Goal: Task Accomplishment & Management: Use online tool/utility

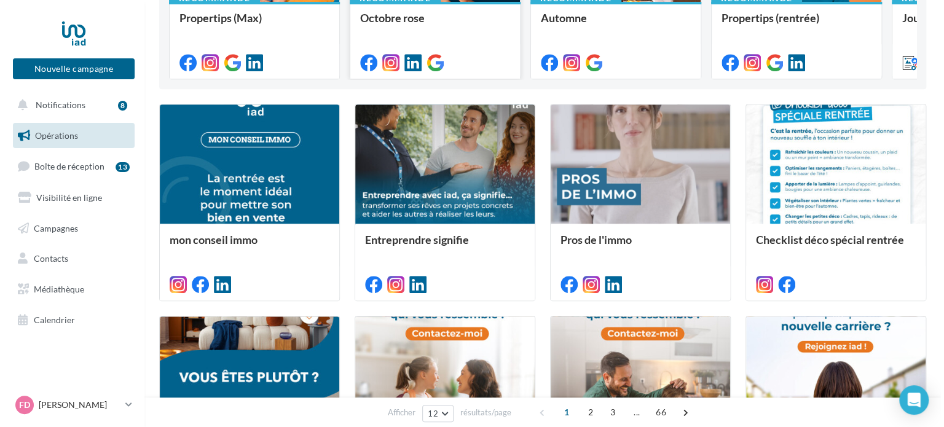
scroll to position [246, 0]
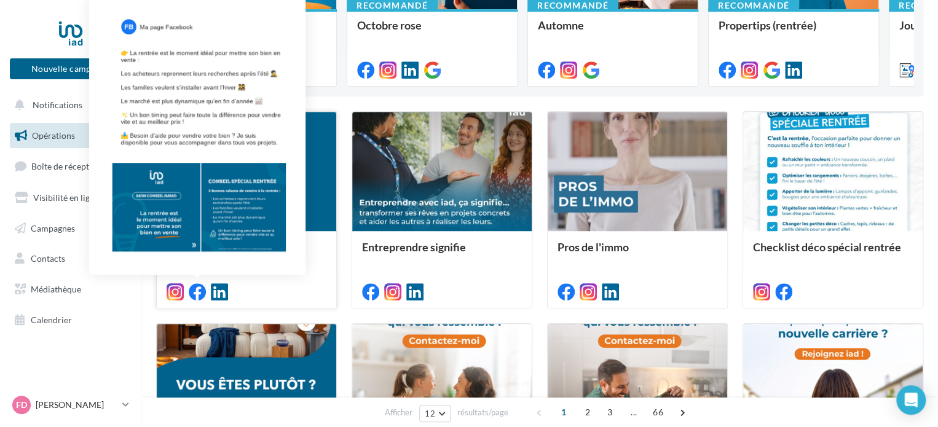
click at [197, 290] on icon at bounding box center [197, 291] width 17 height 17
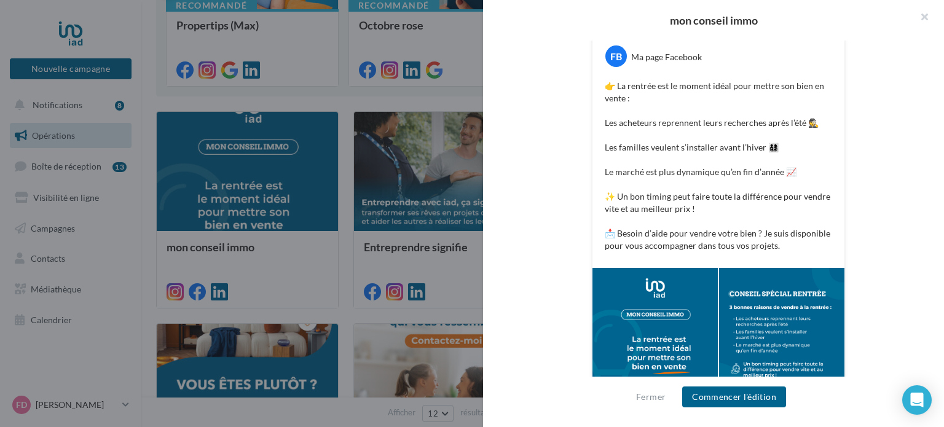
scroll to position [245, 0]
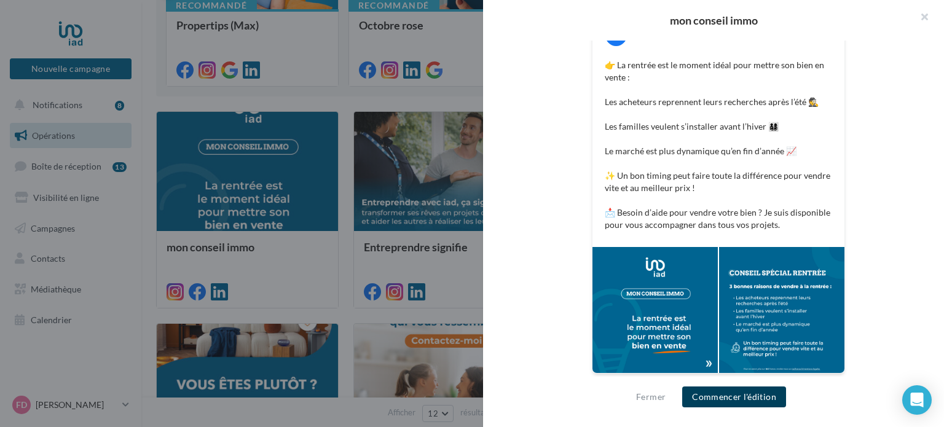
click at [737, 397] on button "Commencer l'édition" at bounding box center [735, 397] width 104 height 21
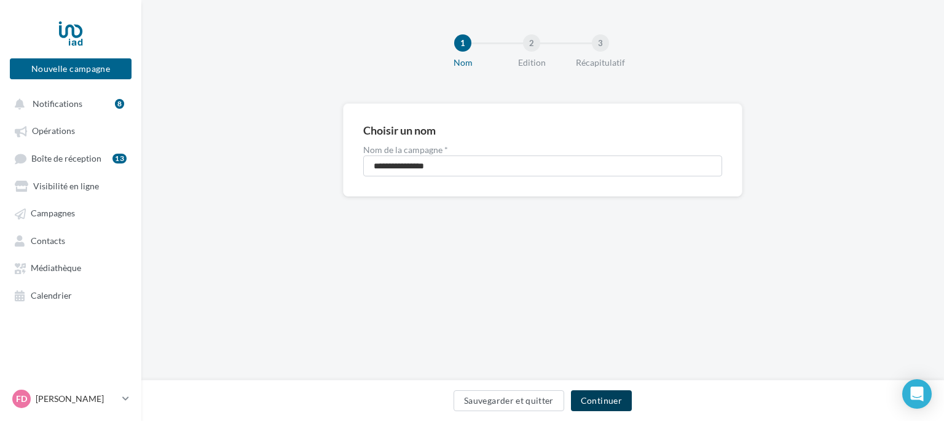
click at [605, 403] on button "Continuer" at bounding box center [601, 400] width 61 height 21
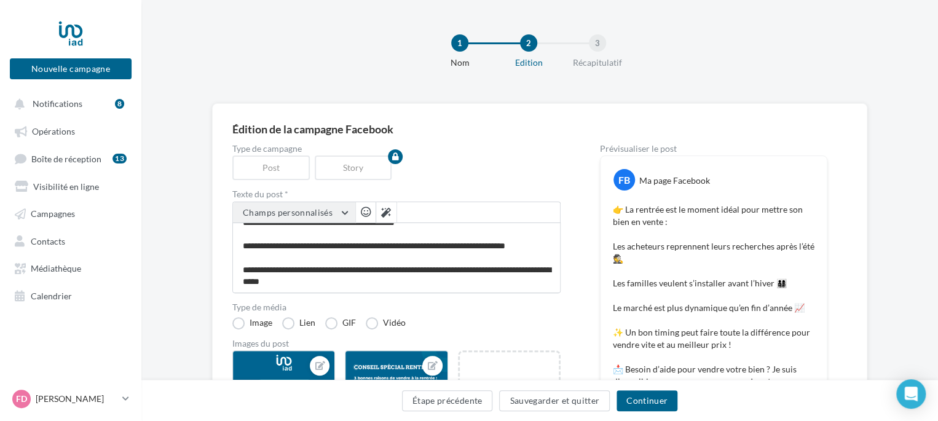
click at [349, 213] on button "Champs personnalisés" at bounding box center [294, 212] width 122 height 21
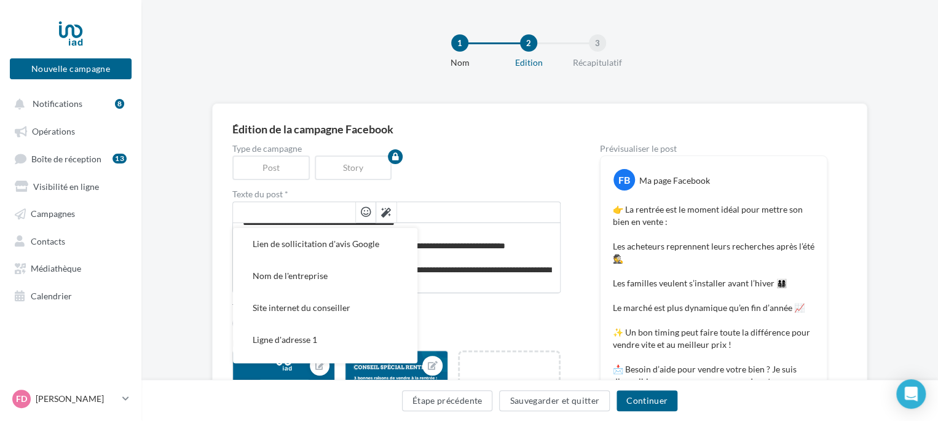
click at [349, 213] on input "text" at bounding box center [294, 212] width 122 height 21
click at [459, 178] on div "Type de campagne Post Story" at bounding box center [396, 163] width 328 height 36
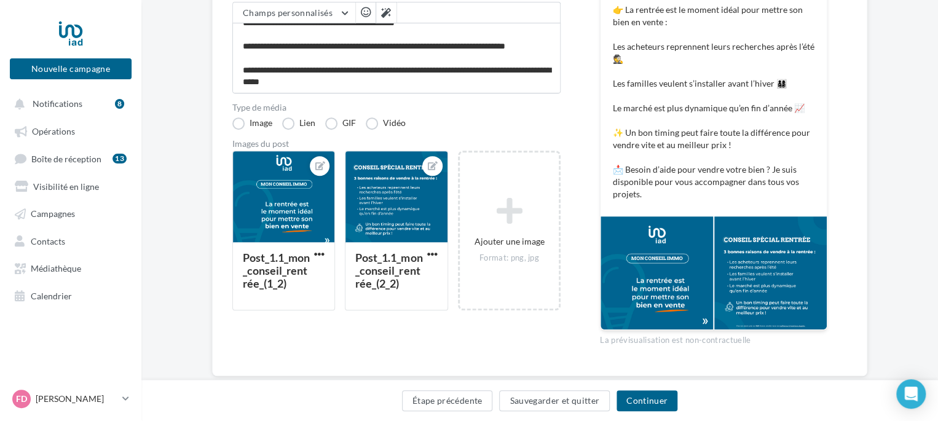
scroll to position [227, 0]
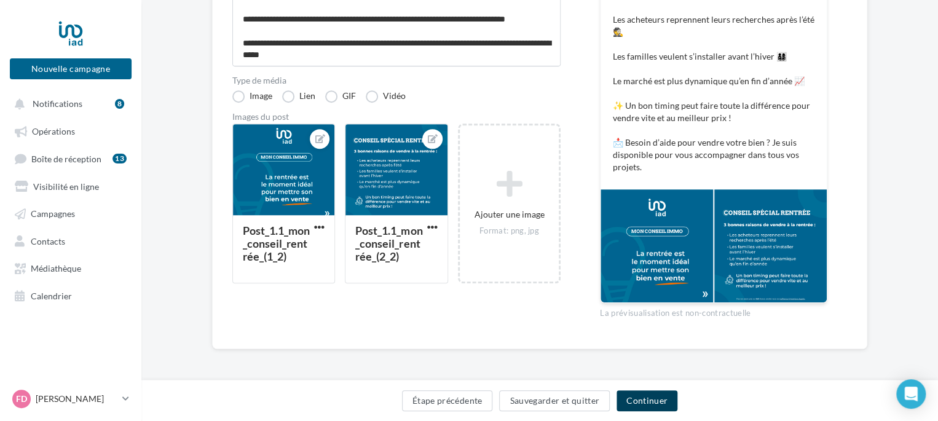
click at [644, 404] on button "Continuer" at bounding box center [647, 400] width 61 height 21
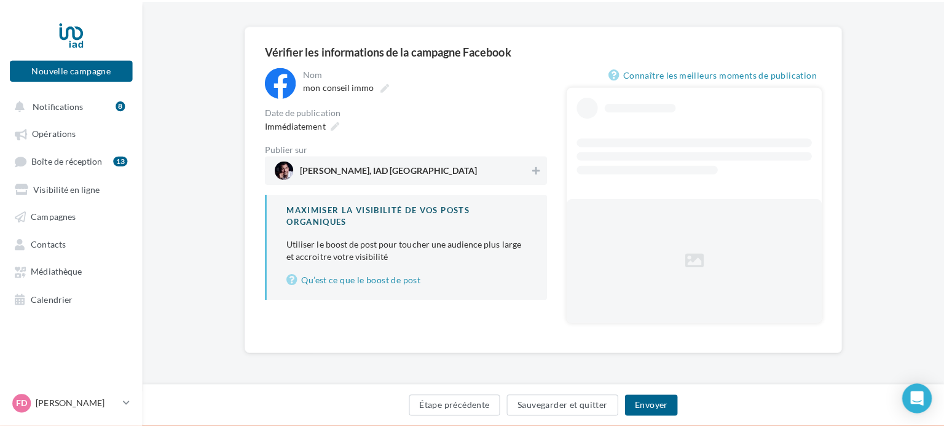
scroll to position [46, 0]
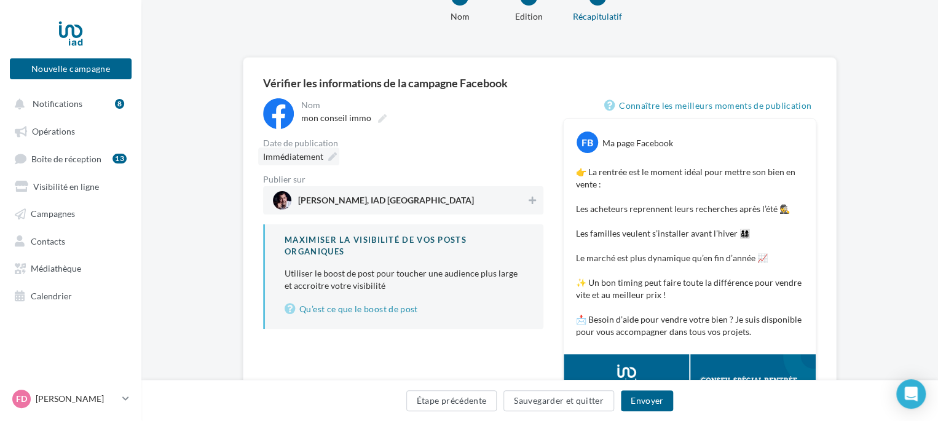
click at [332, 155] on icon at bounding box center [332, 156] width 9 height 9
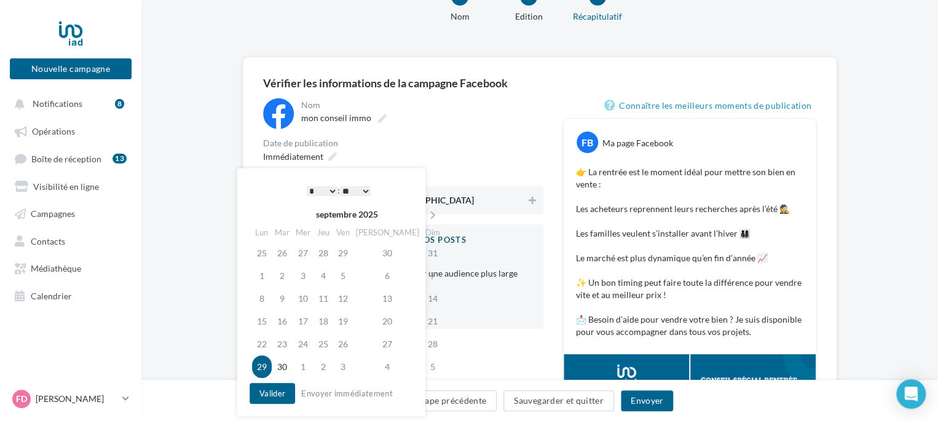
click at [261, 369] on td "29" at bounding box center [262, 366] width 20 height 23
click at [329, 191] on select "* * * * * * * * * * ** ** ** ** ** ** ** ** ** ** ** ** ** **" at bounding box center [322, 191] width 31 height 10
click at [276, 399] on button "Valider" at bounding box center [273, 393] width 46 height 21
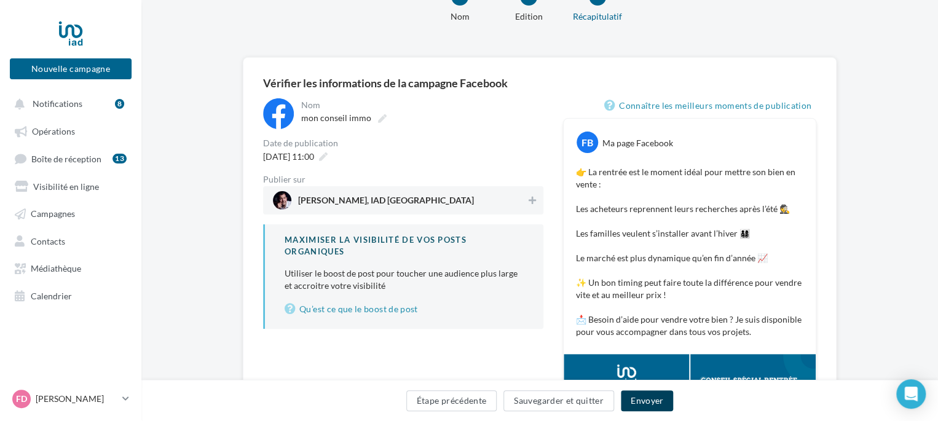
click at [654, 393] on button "Envoyer" at bounding box center [647, 400] width 52 height 21
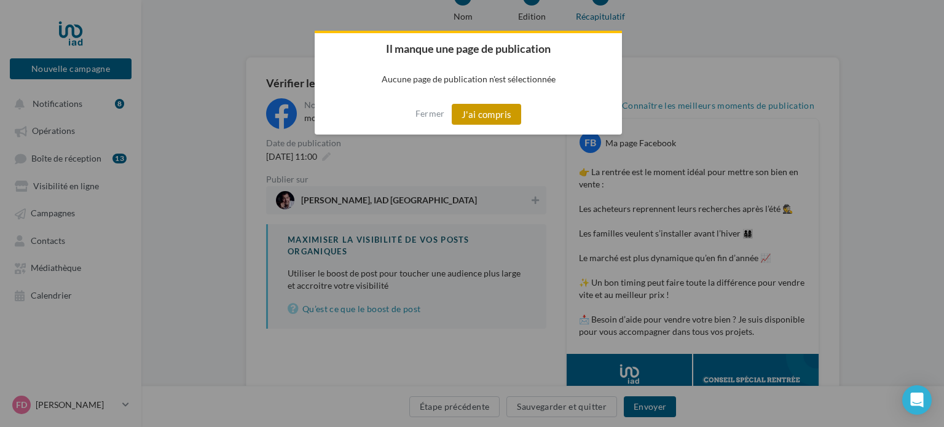
click at [488, 116] on button "J'ai compris" at bounding box center [487, 114] width 70 height 21
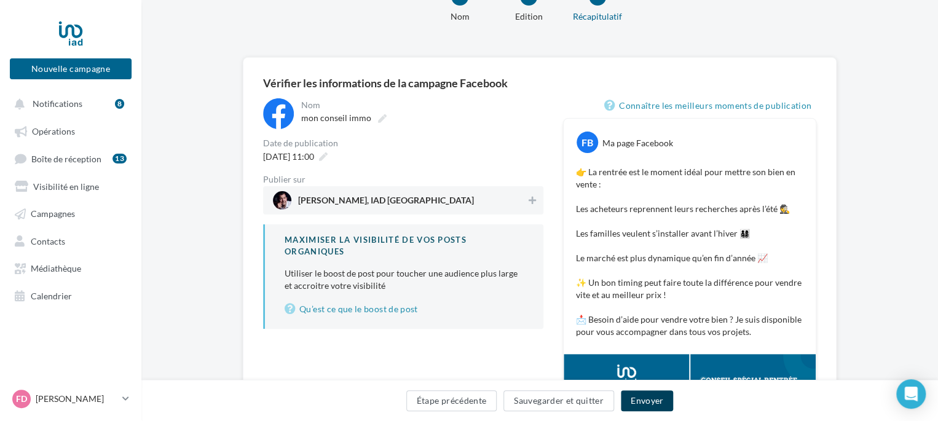
click at [655, 400] on button "Envoyer" at bounding box center [647, 400] width 52 height 21
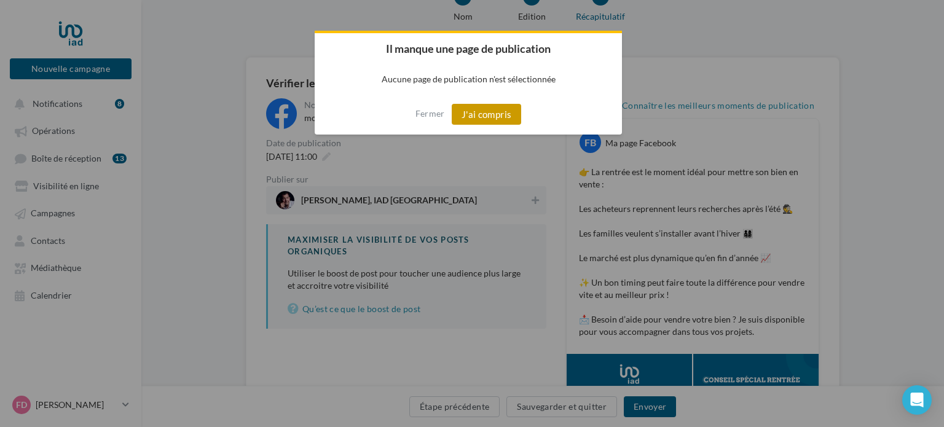
click at [461, 113] on button "J'ai compris" at bounding box center [487, 114] width 70 height 21
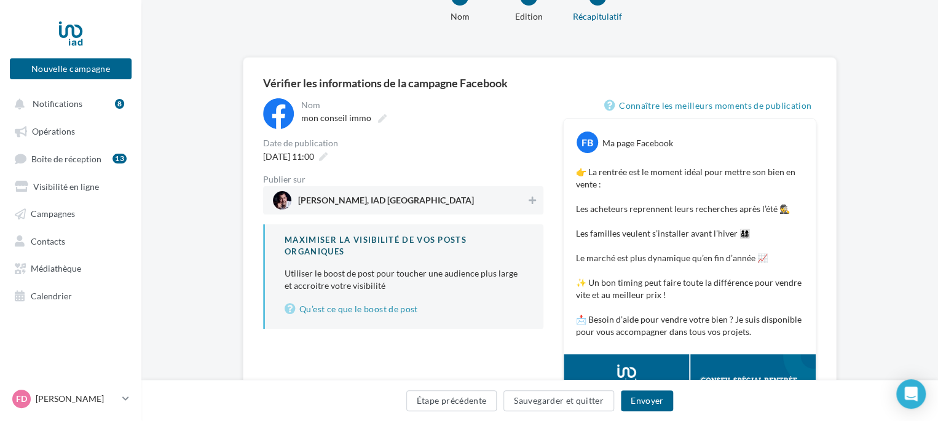
click at [405, 197] on span "Frédéric kryszke, IAD france" at bounding box center [386, 203] width 176 height 14
click at [649, 403] on button "Envoyer" at bounding box center [647, 400] width 52 height 21
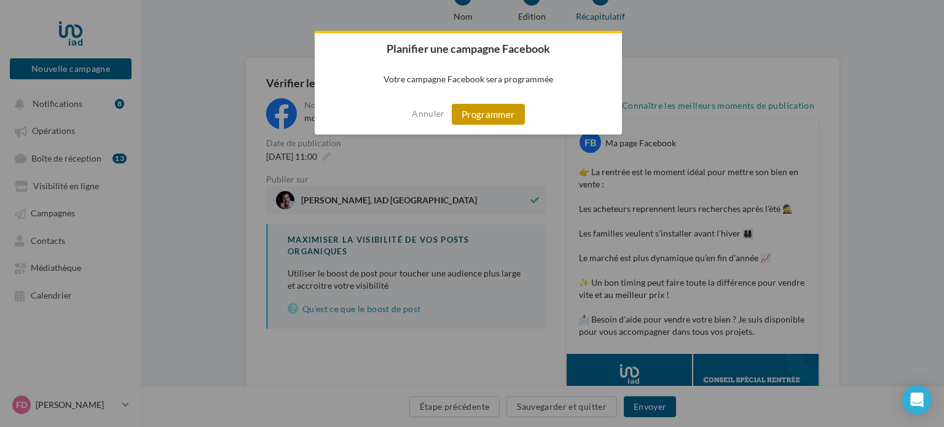
click at [472, 111] on button "Programmer" at bounding box center [488, 114] width 73 height 21
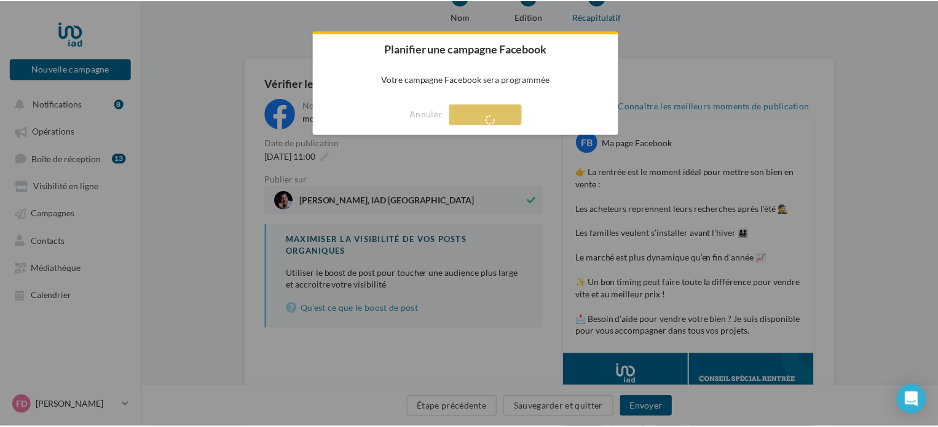
scroll to position [20, 0]
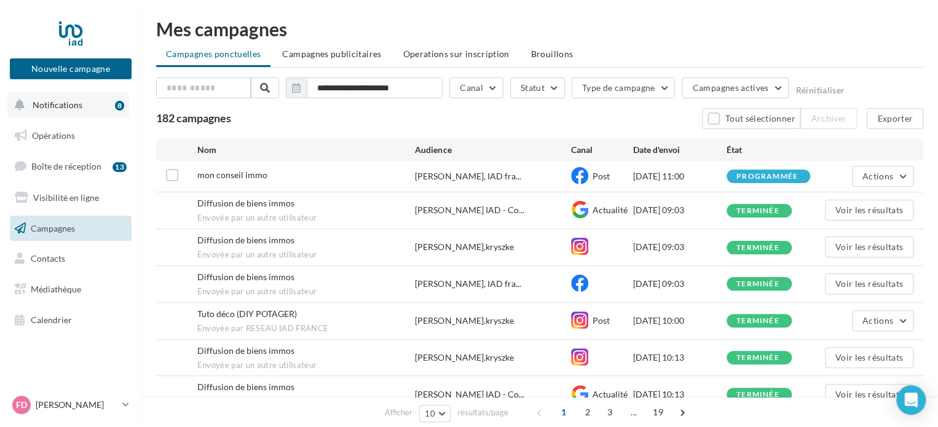
click at [51, 101] on span "Notifications" at bounding box center [58, 105] width 50 height 10
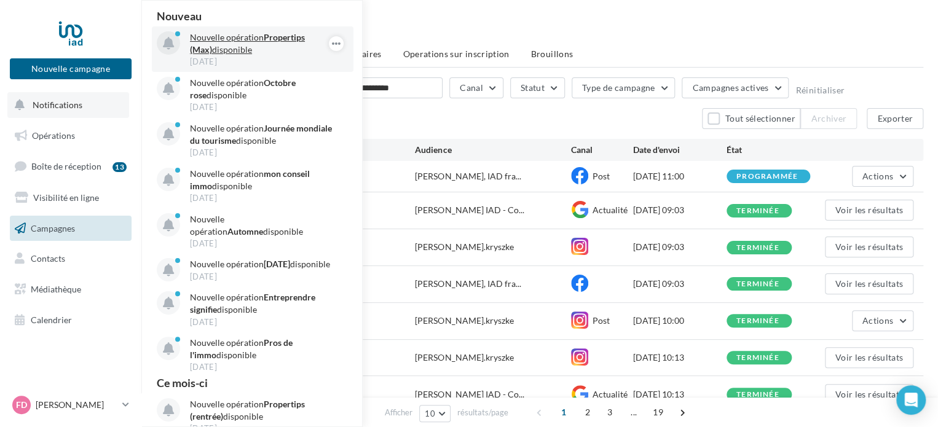
click at [238, 36] on p "Nouvelle opération Propertips (Max) disponible" at bounding box center [261, 43] width 143 height 25
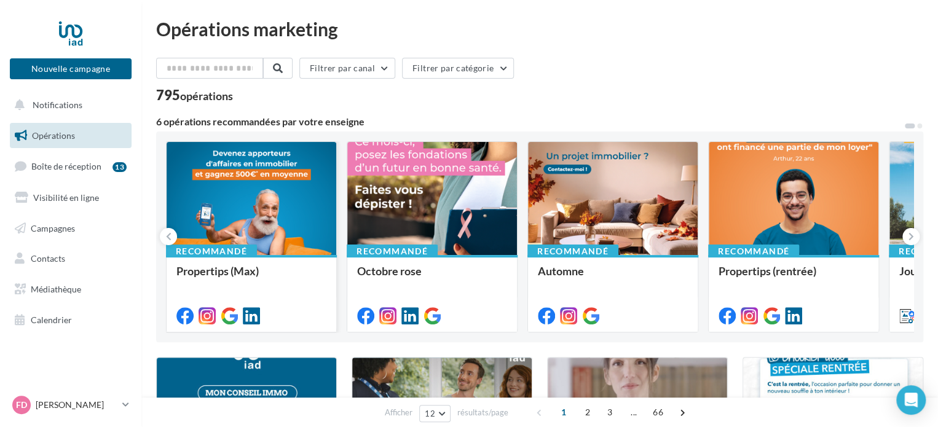
click at [267, 196] on div at bounding box center [252, 199] width 170 height 114
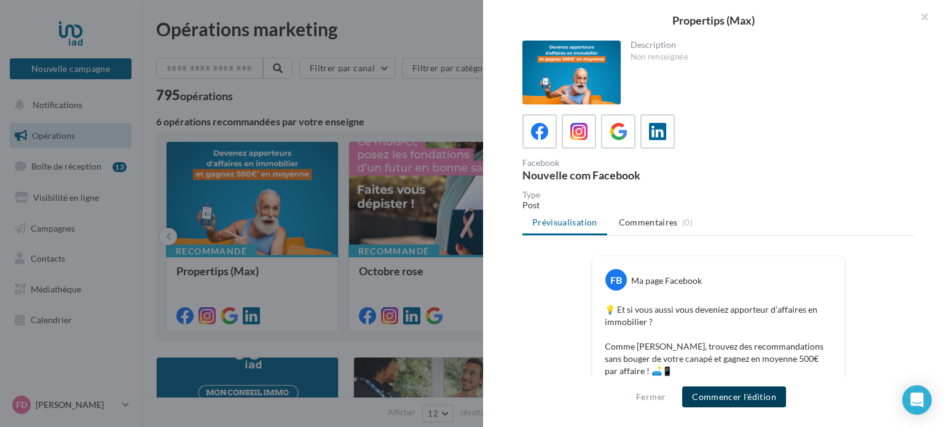
click at [754, 398] on button "Commencer l'édition" at bounding box center [735, 397] width 104 height 21
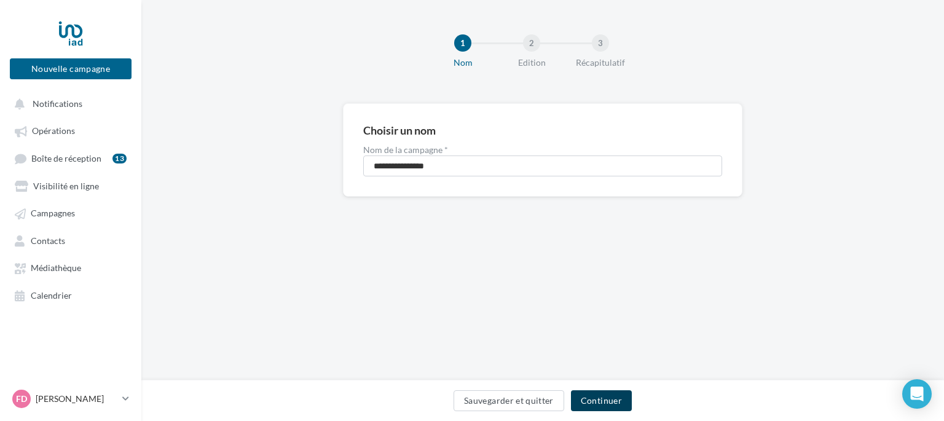
click at [597, 405] on button "Continuer" at bounding box center [601, 400] width 61 height 21
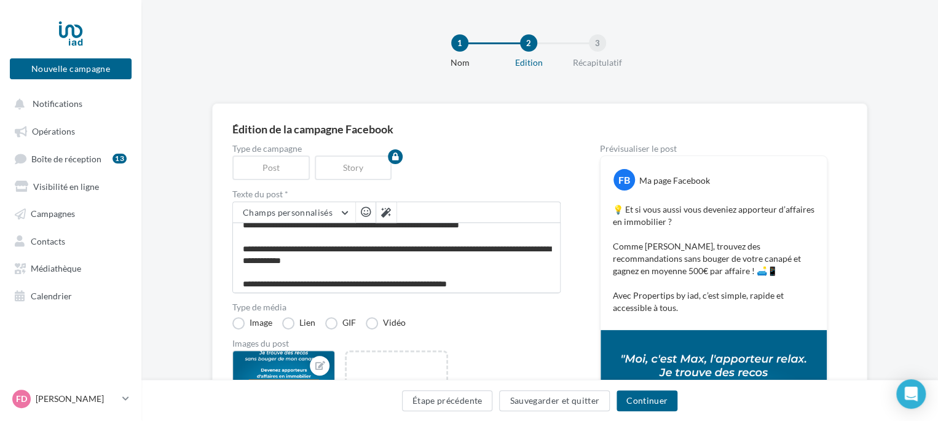
scroll to position [10, 0]
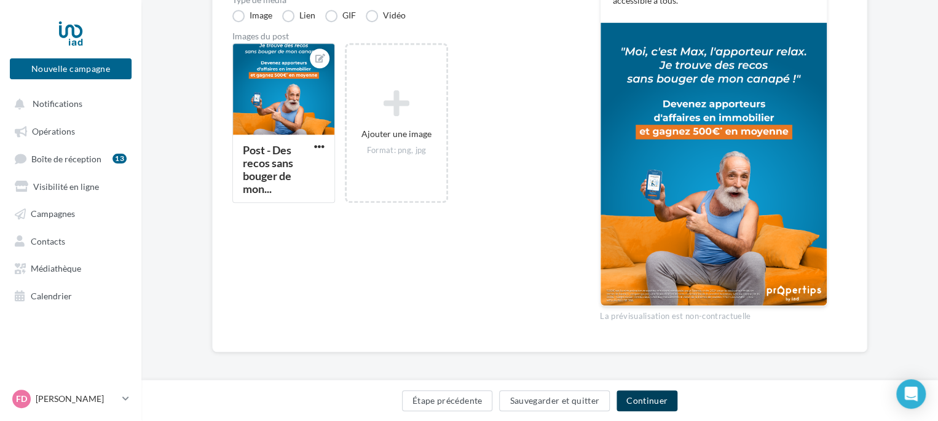
click at [643, 395] on button "Continuer" at bounding box center [647, 400] width 61 height 21
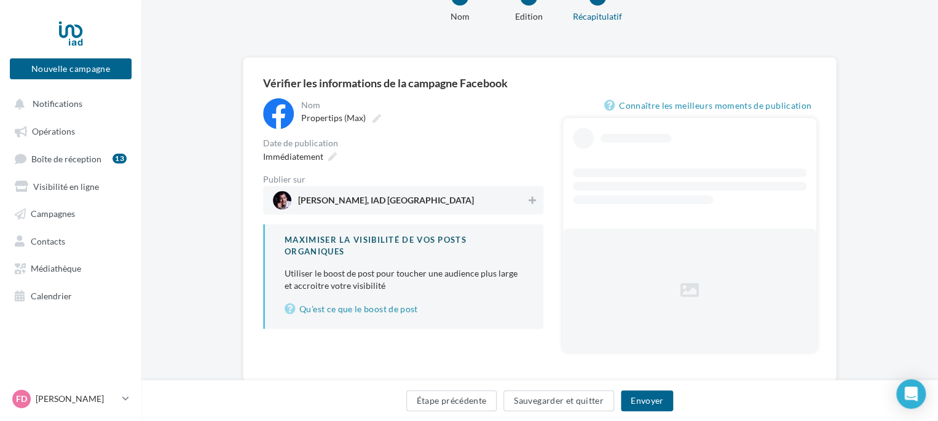
click at [377, 162] on div "Immédiatement" at bounding box center [403, 157] width 280 height 18
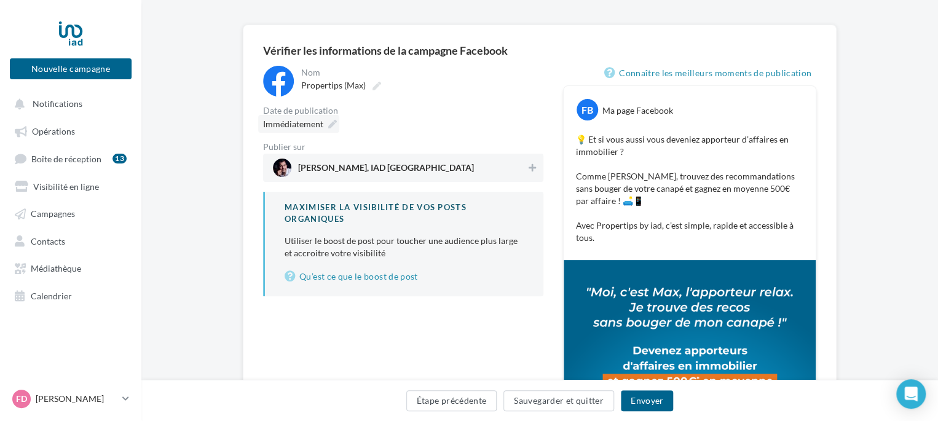
click at [331, 122] on icon at bounding box center [332, 124] width 9 height 9
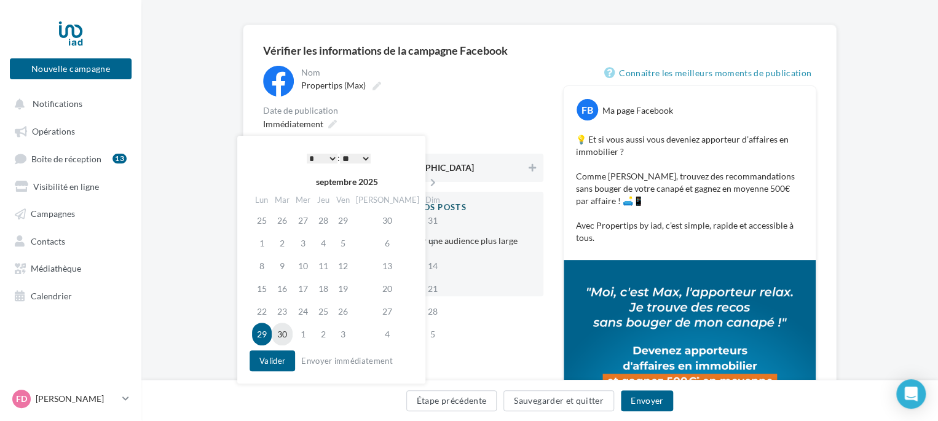
click at [286, 331] on td "30" at bounding box center [282, 334] width 21 height 23
click at [330, 156] on select "* * * * * * * * * * ** ** ** ** ** ** ** ** ** ** ** ** ** **" at bounding box center [322, 159] width 31 height 10
click at [366, 156] on select "** ** ** ** ** **" at bounding box center [355, 159] width 31 height 10
click at [657, 405] on button "Envoyer" at bounding box center [647, 400] width 52 height 21
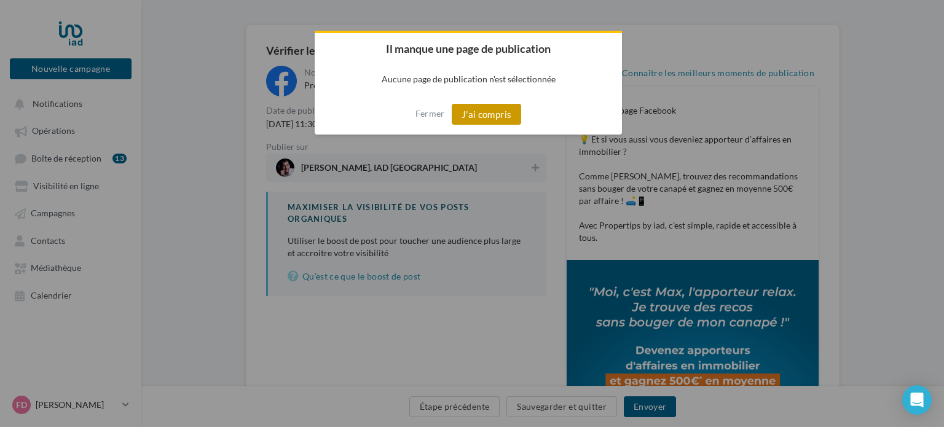
click at [496, 117] on button "J'ai compris" at bounding box center [487, 114] width 70 height 21
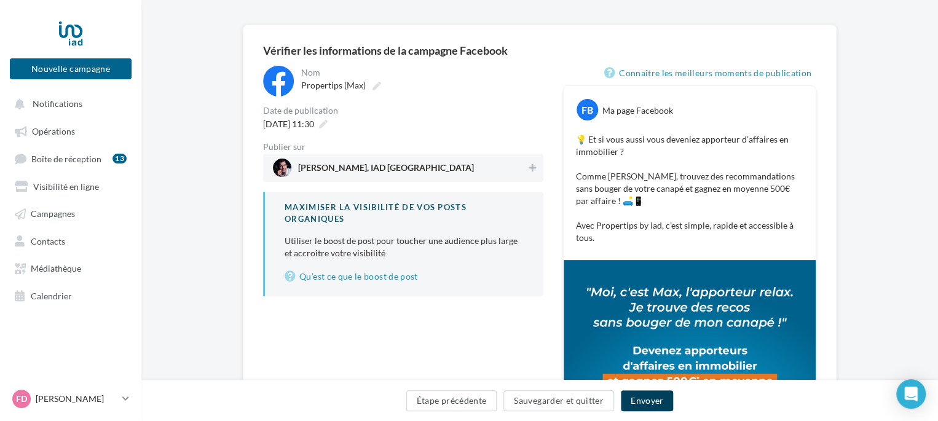
click at [652, 405] on button "Envoyer" at bounding box center [647, 400] width 52 height 21
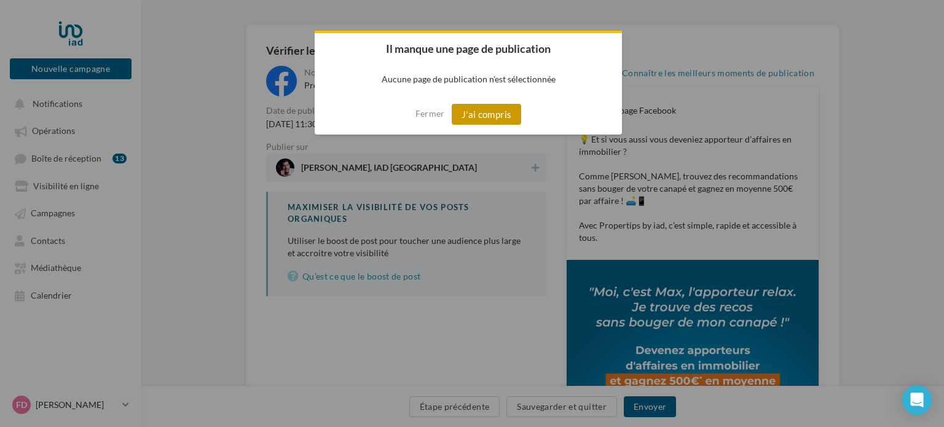
click at [483, 121] on button "J'ai compris" at bounding box center [487, 114] width 70 height 21
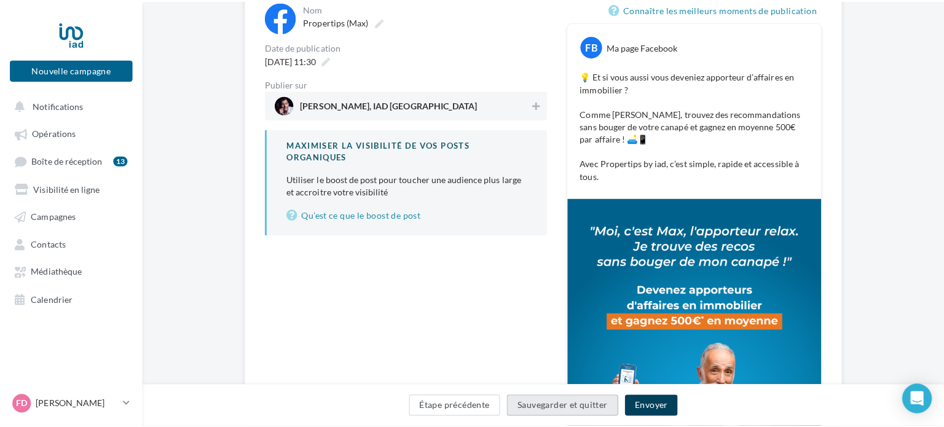
scroll to position [140, 0]
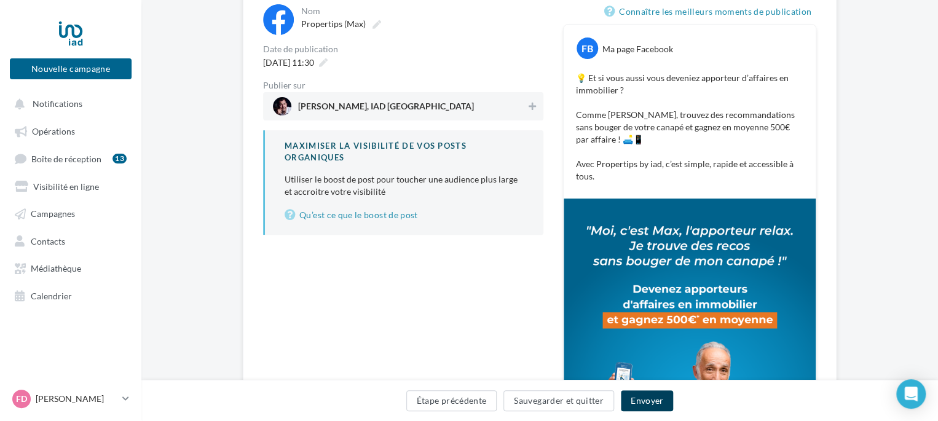
click at [643, 397] on button "Envoyer" at bounding box center [647, 400] width 52 height 21
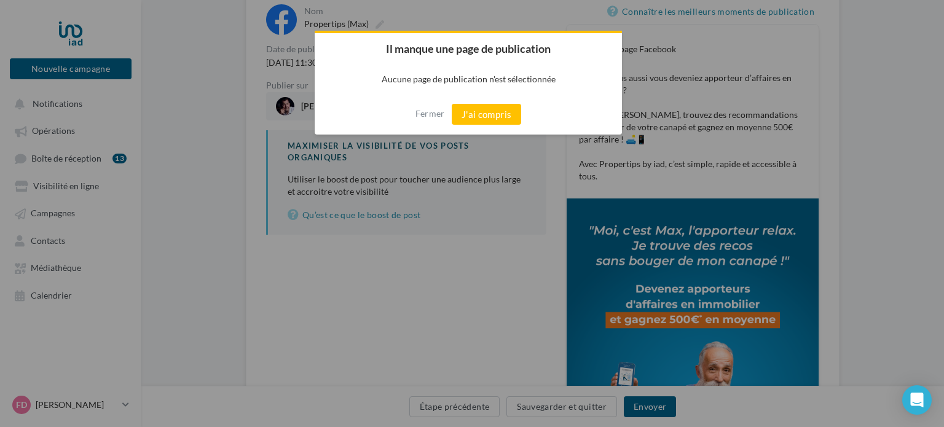
click at [473, 111] on button "J'ai compris" at bounding box center [487, 114] width 70 height 21
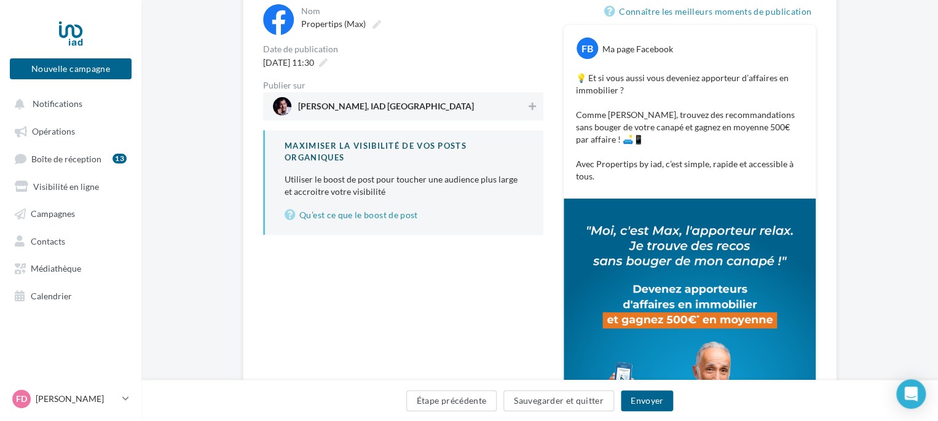
click at [348, 113] on span "Frédéric kryszke, IAD france" at bounding box center [386, 109] width 176 height 14
click at [646, 400] on button "Envoyer" at bounding box center [647, 400] width 52 height 21
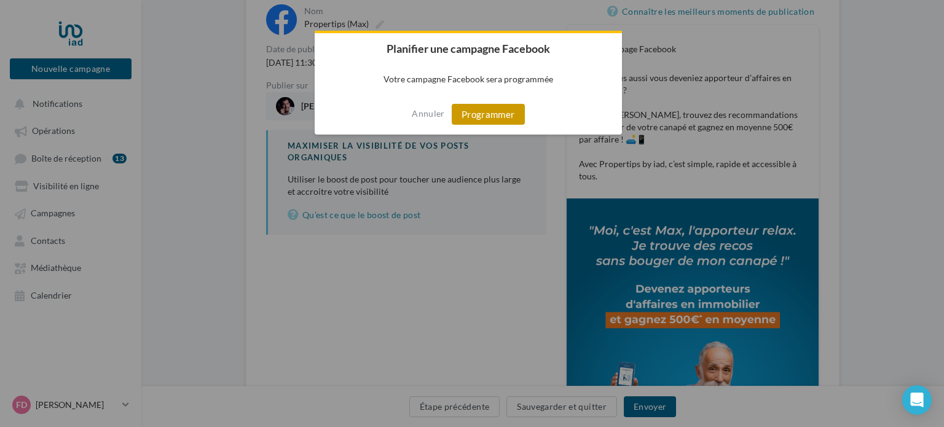
click at [475, 113] on button "Programmer" at bounding box center [488, 114] width 73 height 21
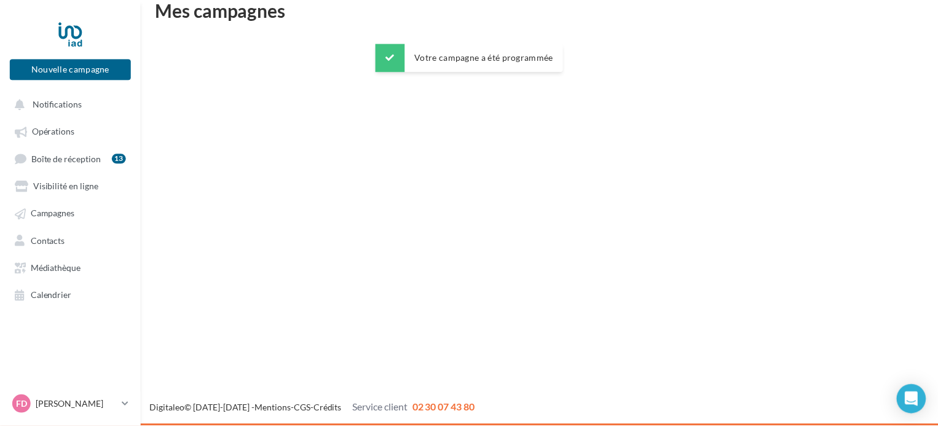
scroll to position [20, 0]
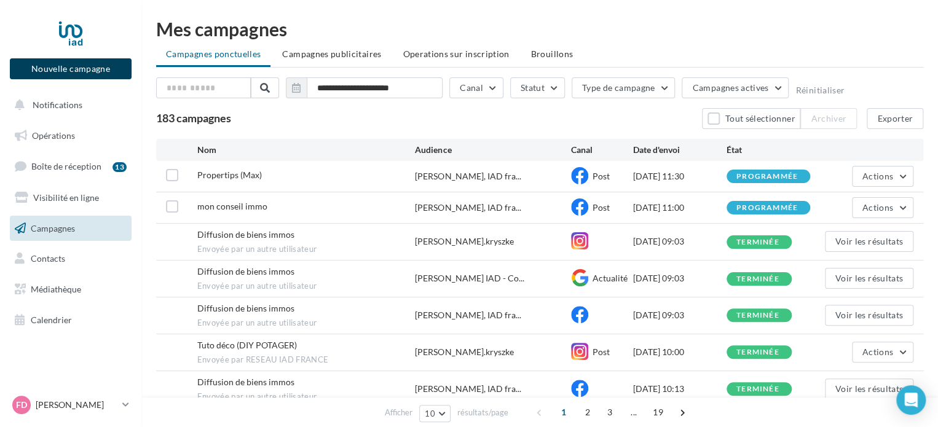
click at [57, 72] on button "Nouvelle campagne" at bounding box center [71, 68] width 122 height 21
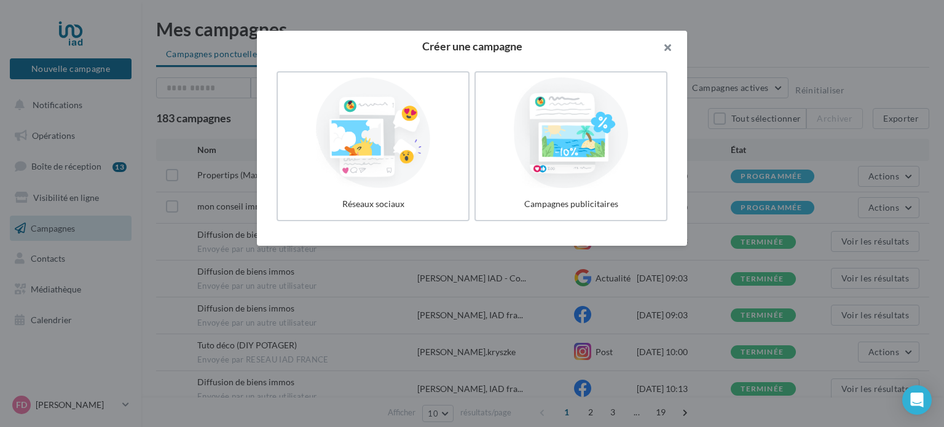
click at [666, 42] on button "button" at bounding box center [662, 49] width 49 height 37
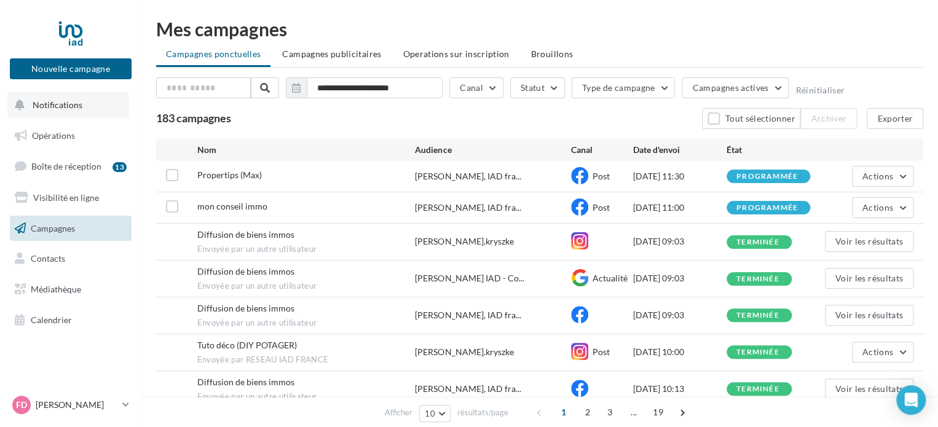
click at [52, 105] on span "Notifications" at bounding box center [58, 105] width 50 height 10
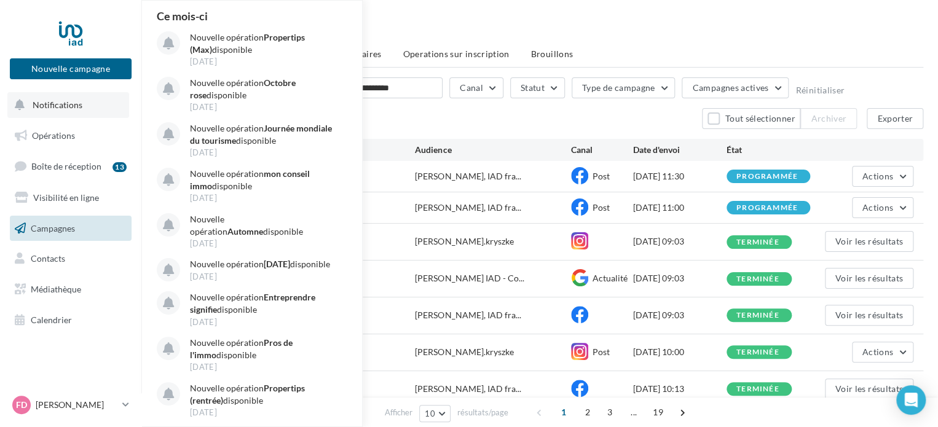
click at [42, 103] on span "Notifications" at bounding box center [58, 105] width 50 height 10
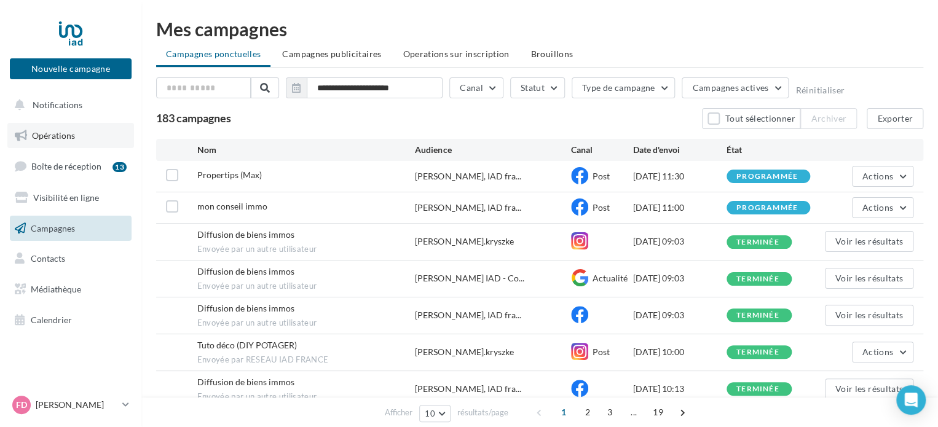
click at [44, 136] on span "Opérations" at bounding box center [53, 135] width 43 height 10
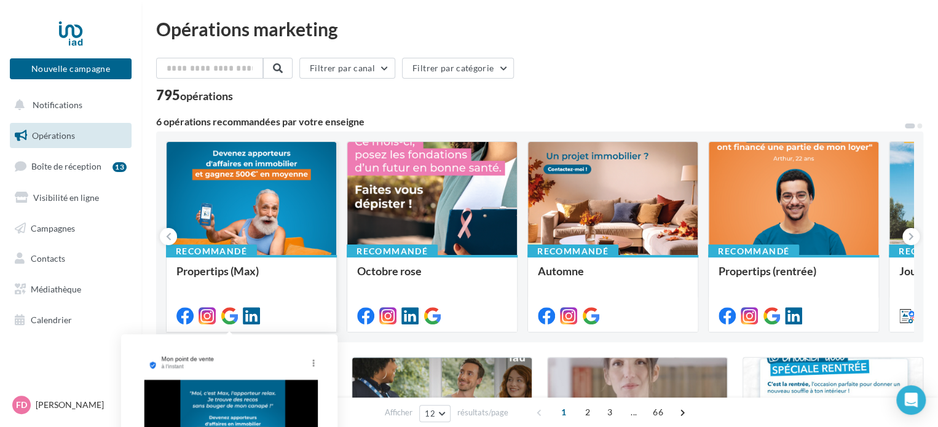
click at [229, 312] on icon at bounding box center [229, 315] width 17 height 17
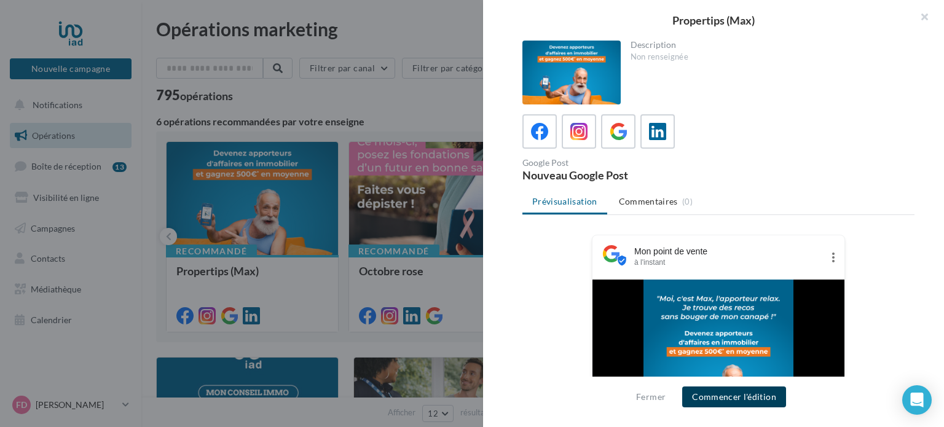
click at [729, 396] on button "Commencer l'édition" at bounding box center [735, 397] width 104 height 21
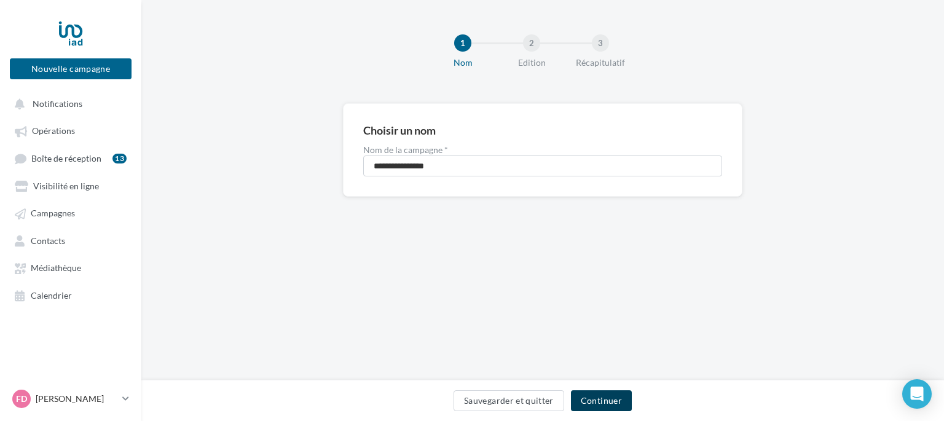
click at [608, 397] on button "Continuer" at bounding box center [601, 400] width 61 height 21
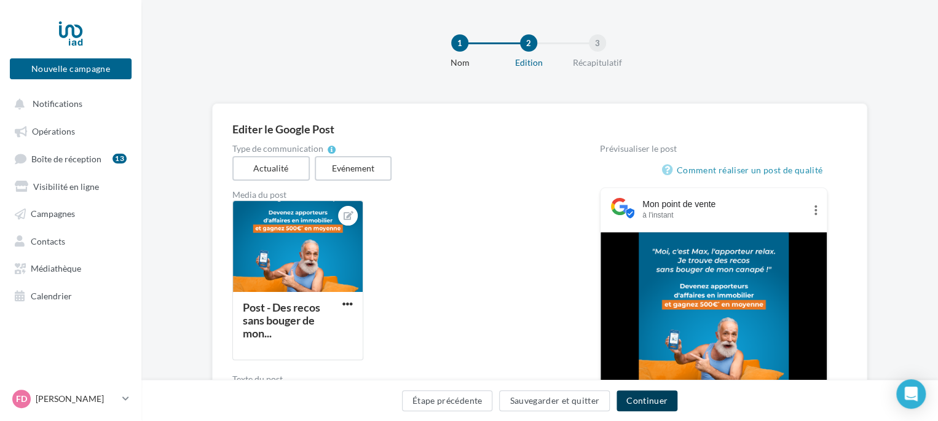
click at [652, 398] on button "Continuer" at bounding box center [647, 400] width 61 height 21
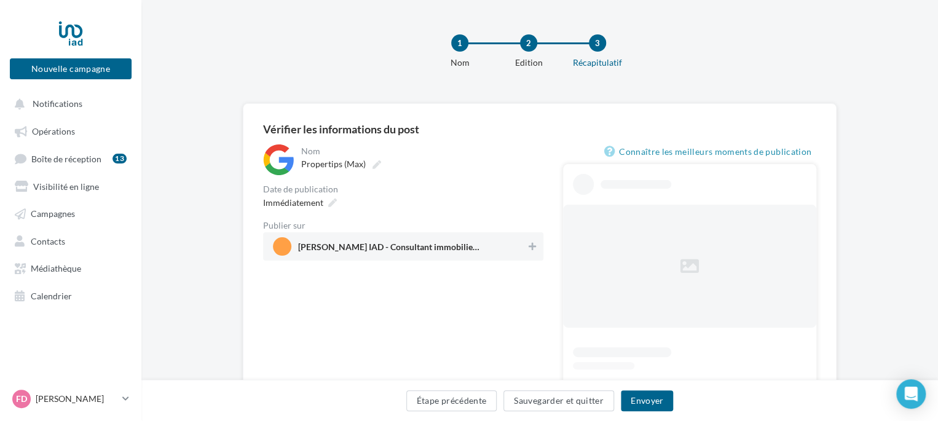
click at [418, 228] on div "Publier sur" at bounding box center [403, 225] width 280 height 9
click at [415, 240] on span "[PERSON_NAME] IAD - Consultant immobilier Sainghin-en-Weppes" at bounding box center [399, 246] width 253 height 18
click at [643, 395] on button "Envoyer" at bounding box center [647, 400] width 52 height 21
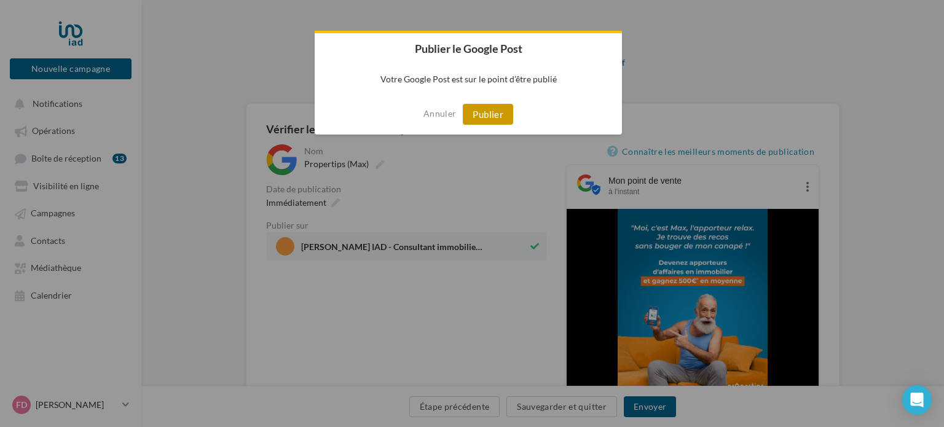
click at [480, 115] on button "Publier" at bounding box center [488, 114] width 50 height 21
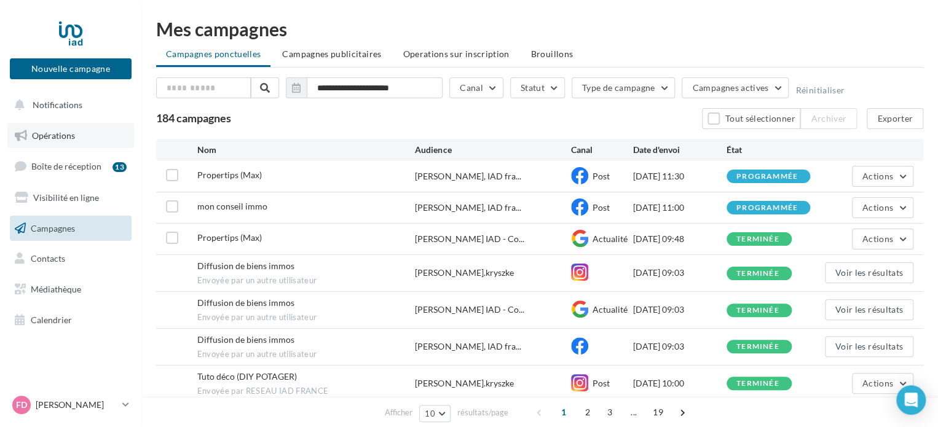
click at [35, 135] on span "Opérations" at bounding box center [53, 135] width 43 height 10
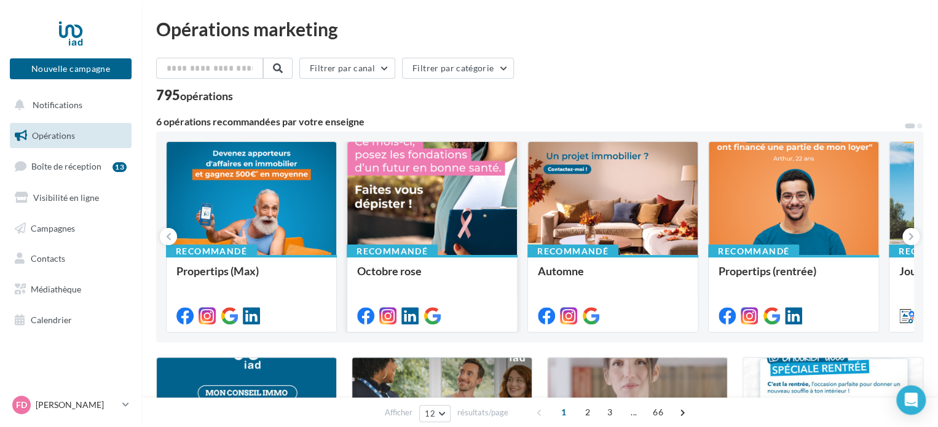
click at [465, 180] on div at bounding box center [432, 199] width 170 height 114
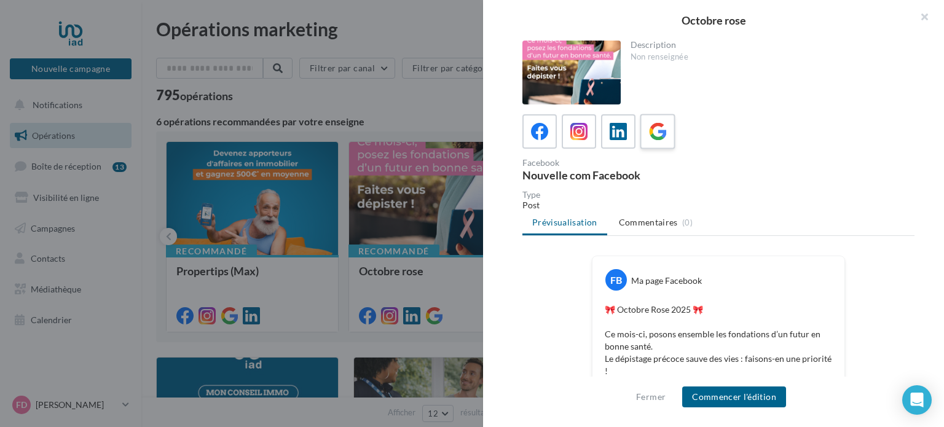
click at [662, 130] on icon at bounding box center [658, 132] width 18 height 18
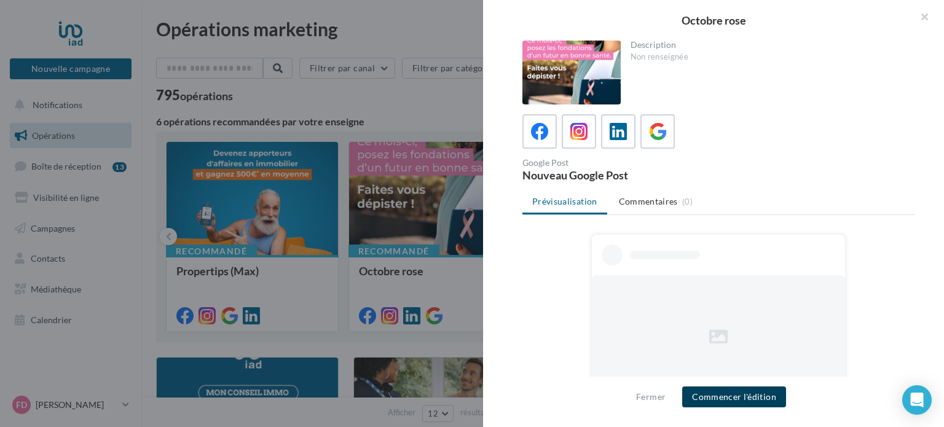
click at [721, 398] on button "Commencer l'édition" at bounding box center [735, 397] width 104 height 21
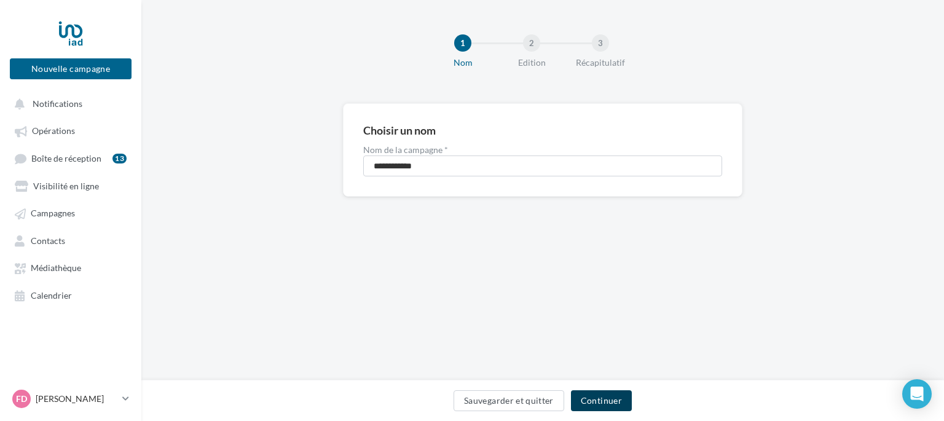
click at [606, 397] on button "Continuer" at bounding box center [601, 400] width 61 height 21
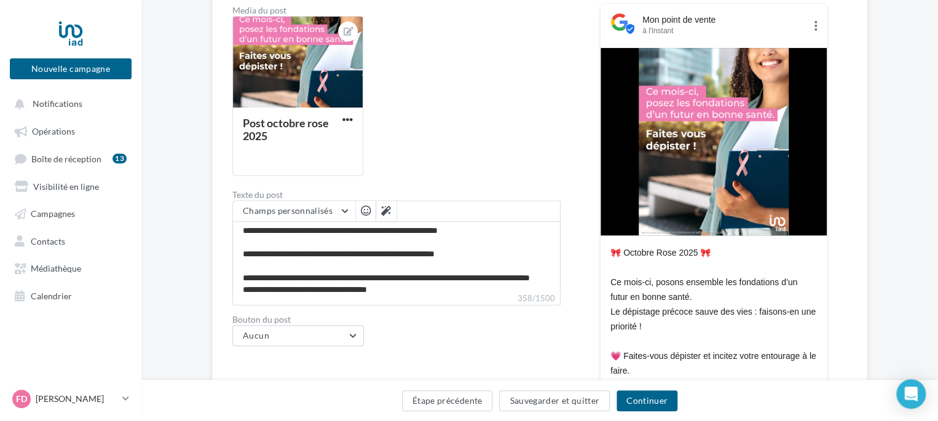
scroll to position [58, 0]
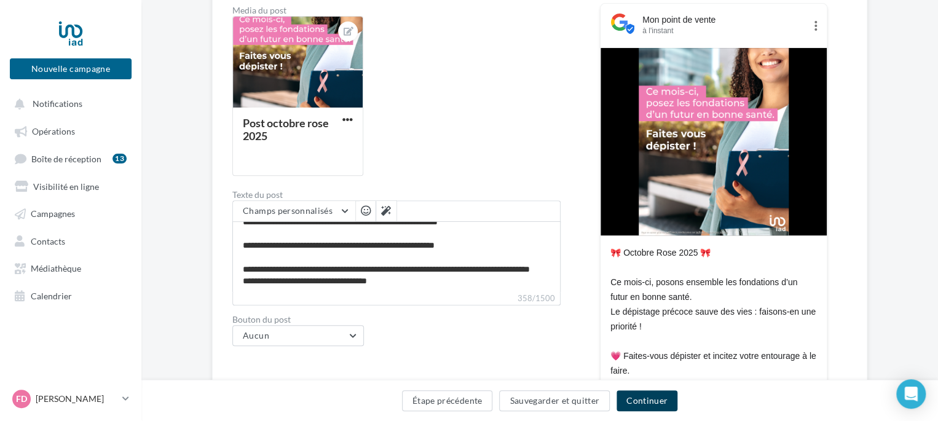
click at [652, 404] on button "Continuer" at bounding box center [647, 400] width 61 height 21
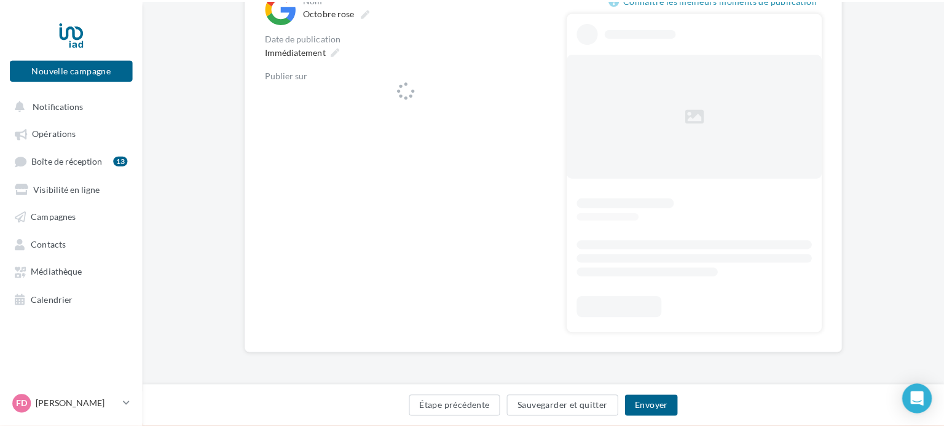
scroll to position [152, 0]
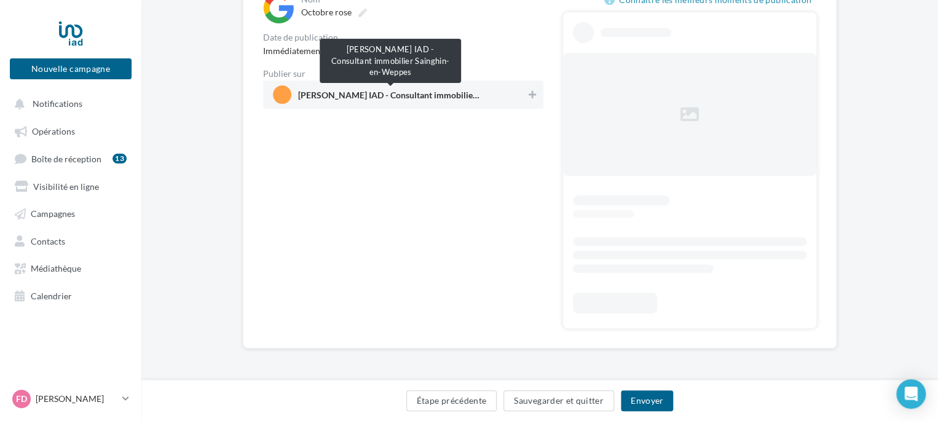
click at [359, 93] on span "[PERSON_NAME] IAD - Consultant immobilier Sainghin-en-Weppes" at bounding box center [390, 98] width 184 height 14
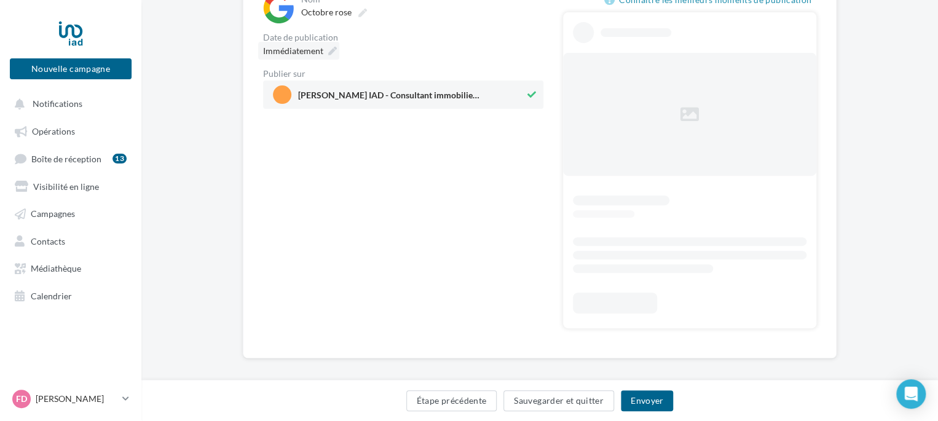
click at [334, 49] on icon at bounding box center [332, 51] width 9 height 9
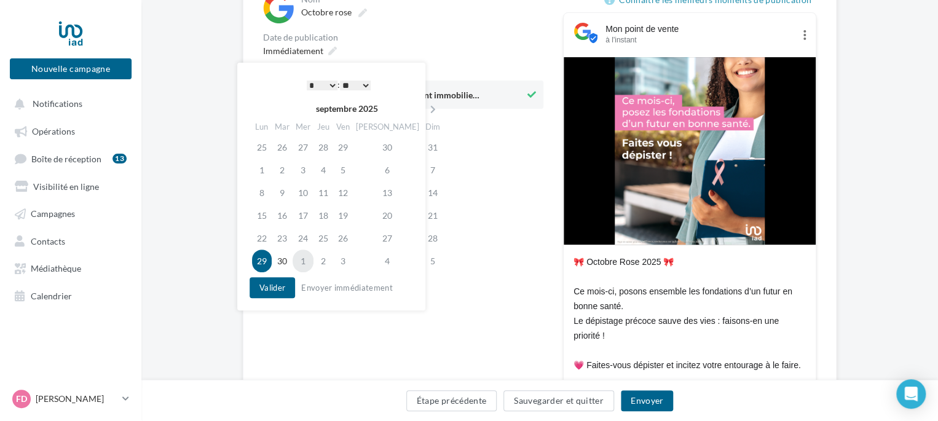
click at [306, 260] on td "1" at bounding box center [303, 261] width 21 height 23
click at [328, 81] on select "* * * * * * * * * * ** ** ** ** ** ** ** ** ** ** ** ** ** **" at bounding box center [322, 86] width 31 height 10
click at [277, 287] on button "Valider" at bounding box center [273, 287] width 46 height 21
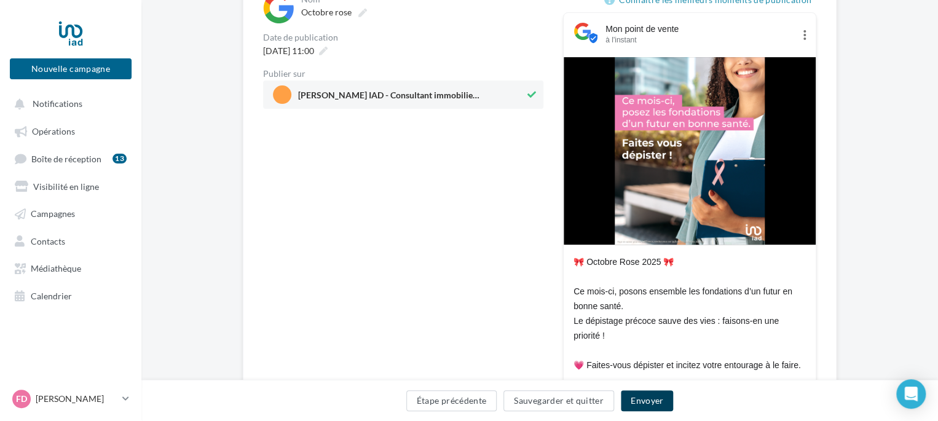
click at [655, 397] on button "Envoyer" at bounding box center [647, 400] width 52 height 21
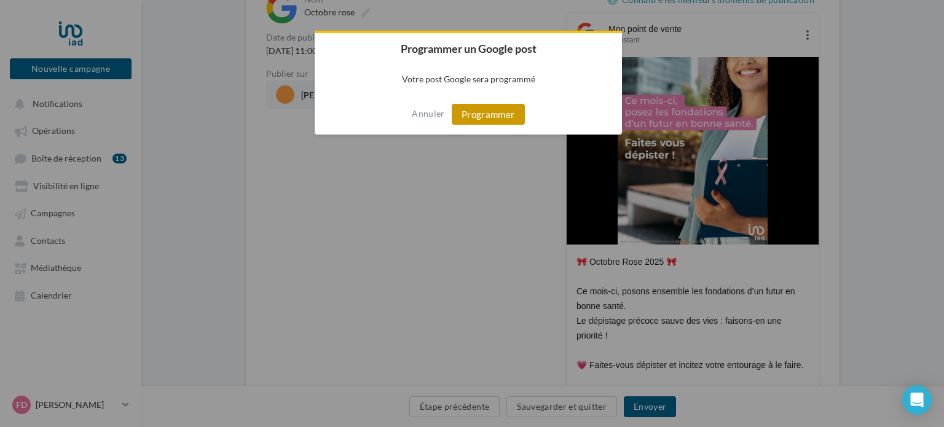
click at [483, 121] on button "Programmer" at bounding box center [488, 114] width 73 height 21
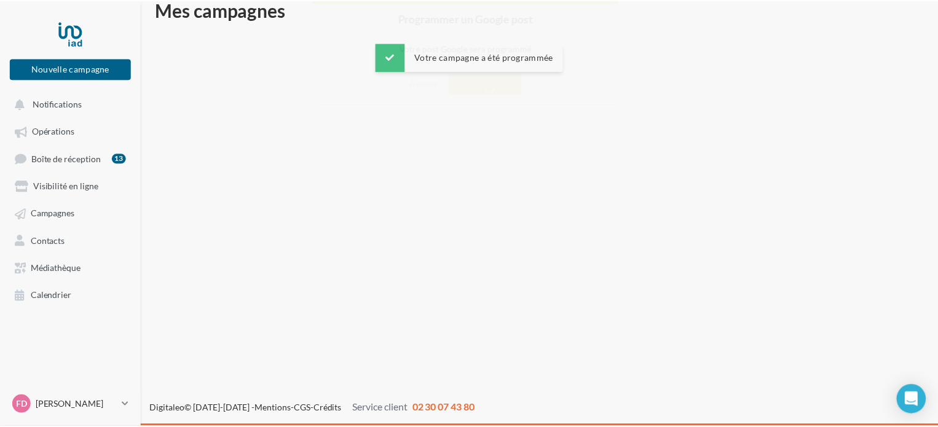
scroll to position [20, 0]
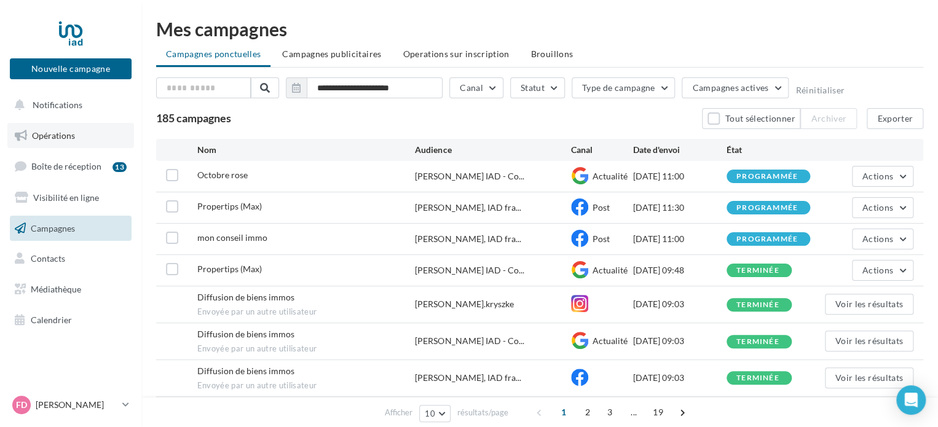
click at [58, 143] on link "Opérations" at bounding box center [70, 136] width 127 height 26
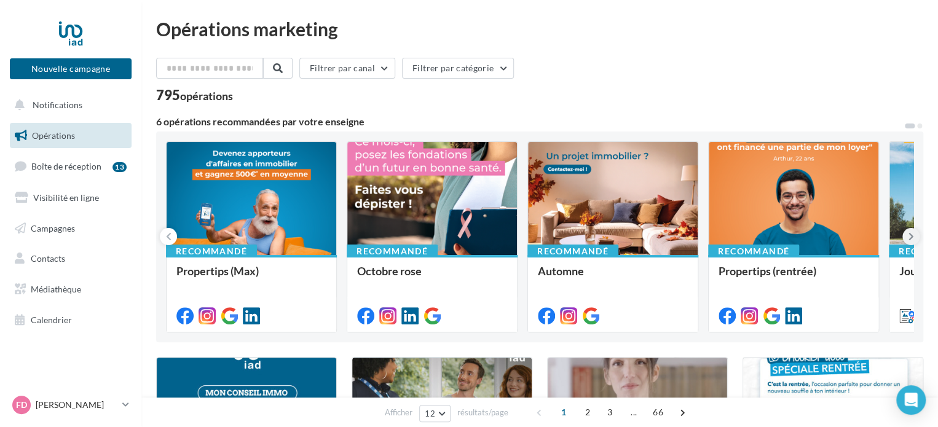
click at [913, 233] on icon at bounding box center [912, 237] width 6 height 12
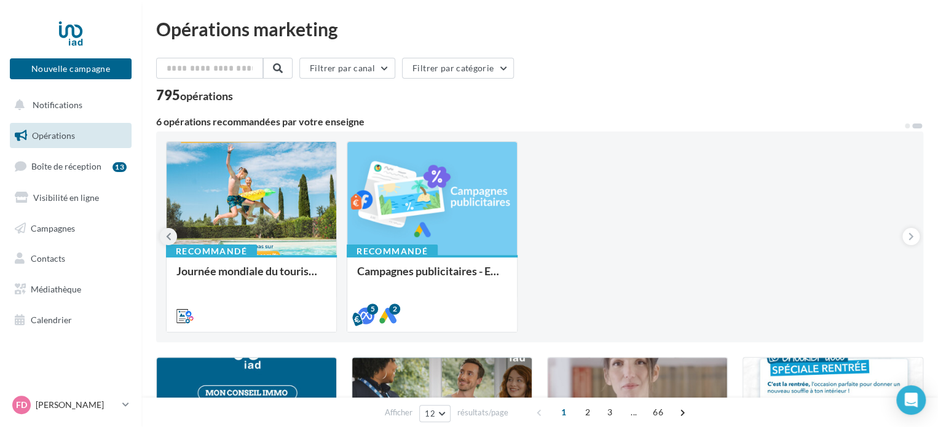
click at [166, 233] on icon at bounding box center [169, 237] width 6 height 12
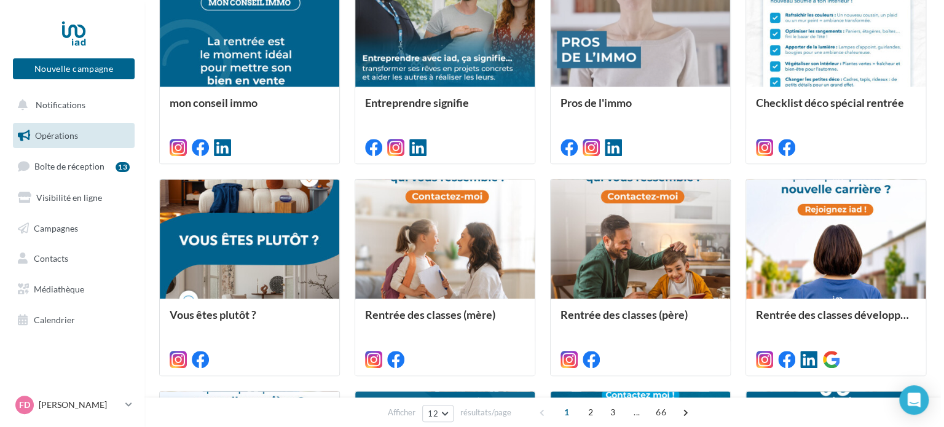
scroll to position [492, 0]
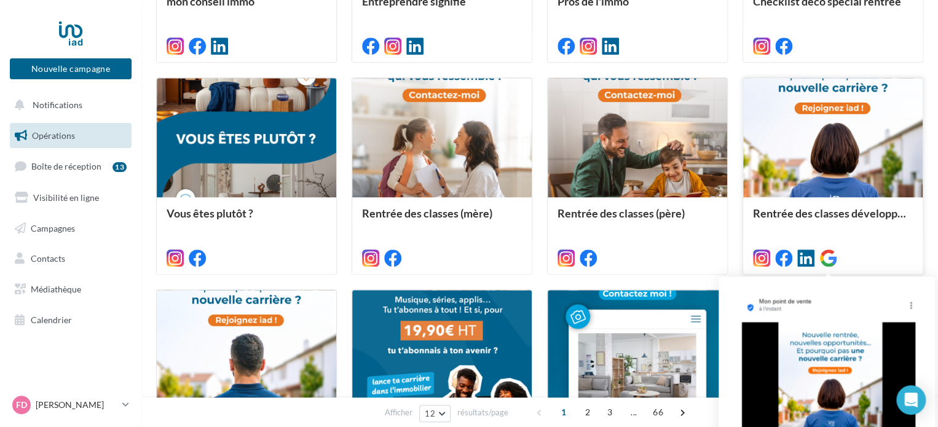
click at [831, 257] on icon at bounding box center [828, 258] width 17 height 17
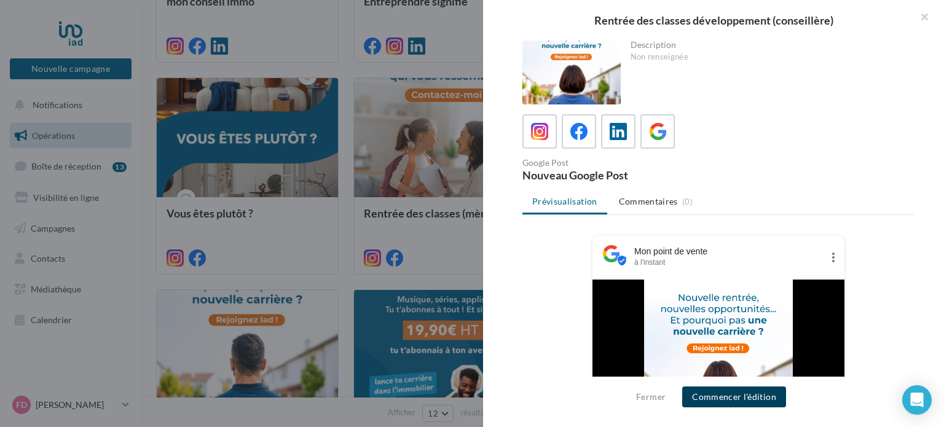
click at [748, 399] on button "Commencer l'édition" at bounding box center [735, 397] width 104 height 21
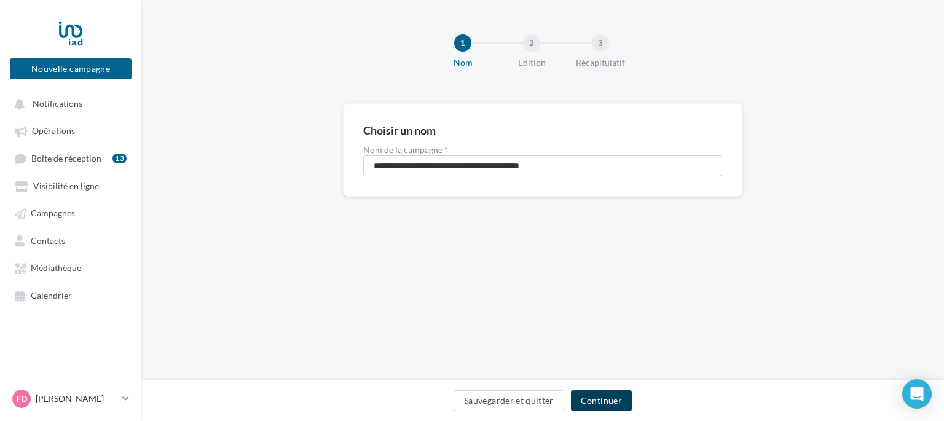
click at [615, 400] on button "Continuer" at bounding box center [601, 400] width 61 height 21
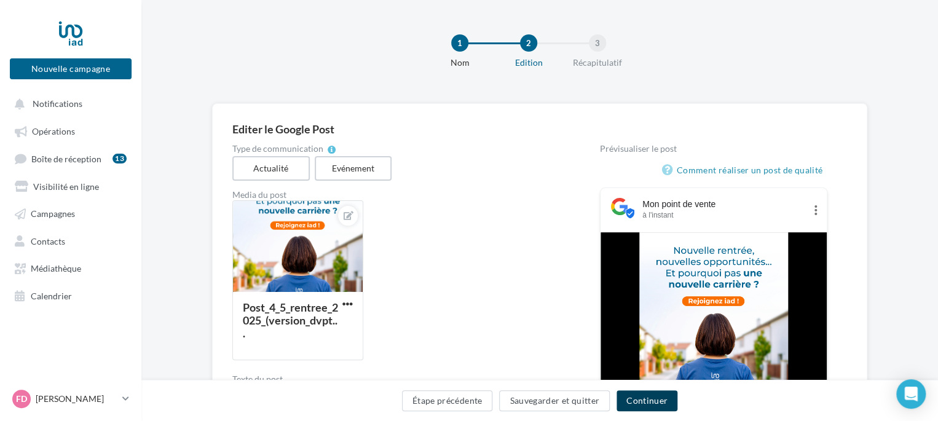
click at [657, 406] on button "Continuer" at bounding box center [647, 400] width 61 height 21
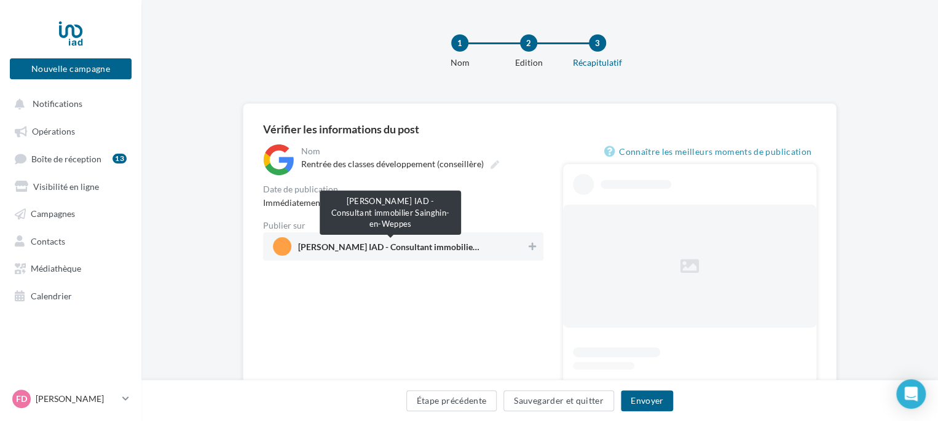
click at [466, 251] on span "[PERSON_NAME] IAD - Consultant immobilier Sainghin-en-Weppes" at bounding box center [390, 250] width 184 height 14
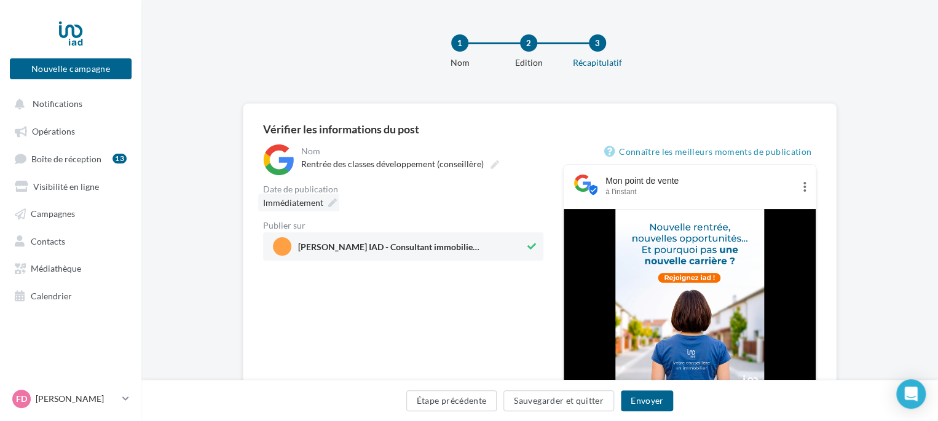
click at [295, 202] on span "Immédiatement" at bounding box center [293, 202] width 60 height 10
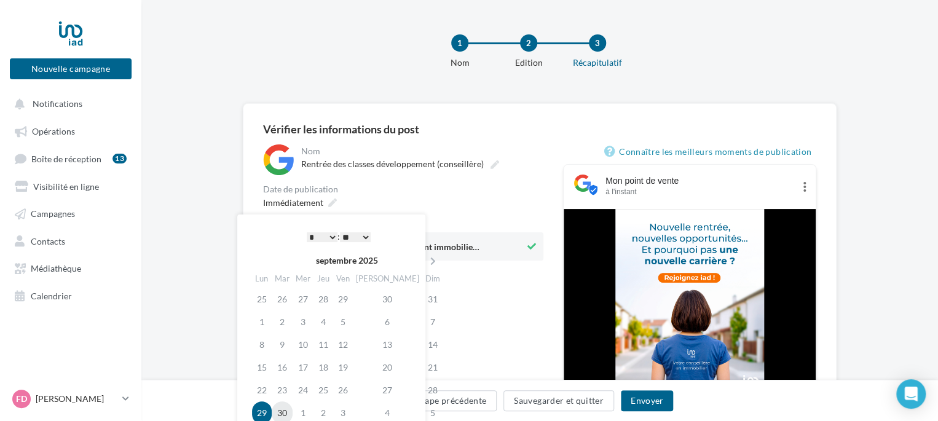
click at [285, 410] on td "30" at bounding box center [282, 413] width 21 height 23
click at [654, 404] on button "Envoyer" at bounding box center [647, 400] width 52 height 21
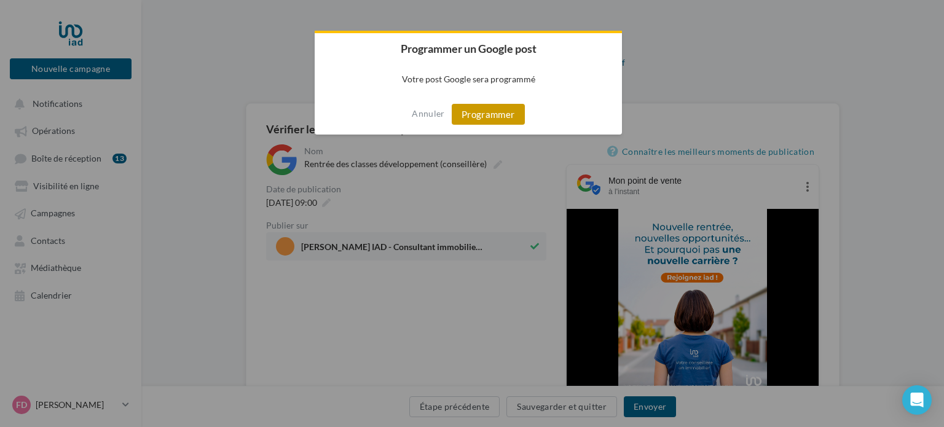
click at [480, 113] on button "Programmer" at bounding box center [488, 114] width 73 height 21
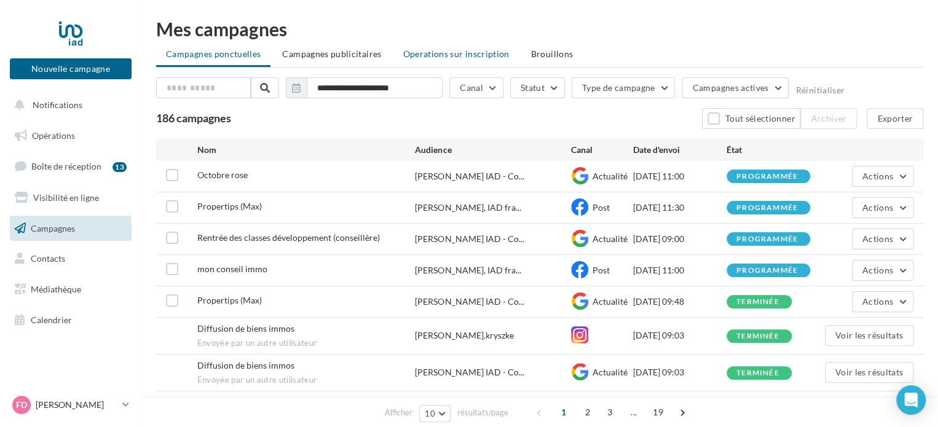
click at [464, 53] on span "Operations sur inscription" at bounding box center [456, 54] width 106 height 10
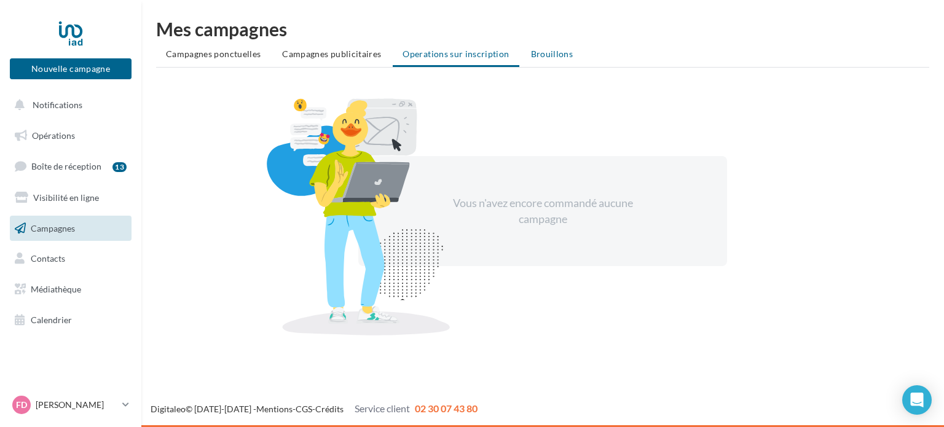
click at [553, 52] on span "Brouillons" at bounding box center [552, 54] width 42 height 10
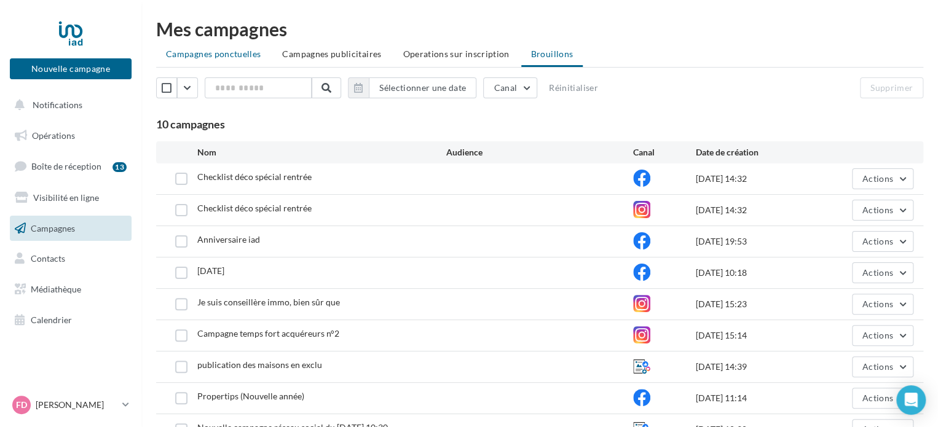
click at [184, 54] on span "Campagnes ponctuelles" at bounding box center [213, 54] width 95 height 10
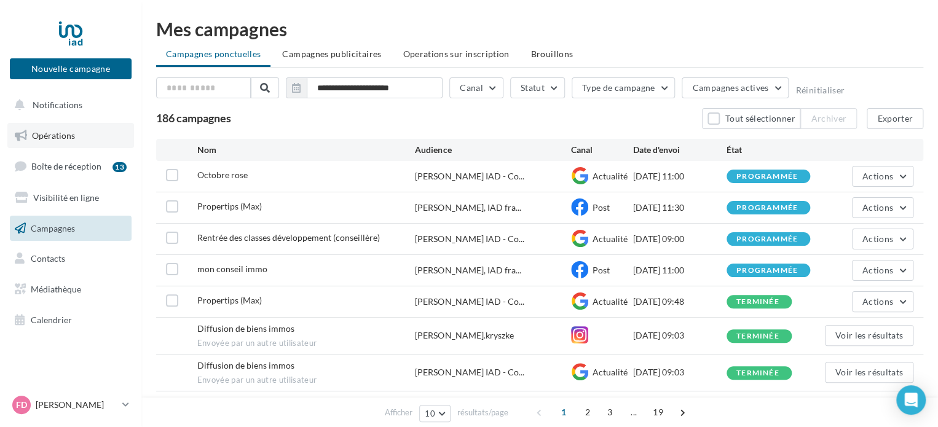
click at [54, 128] on link "Opérations" at bounding box center [70, 136] width 127 height 26
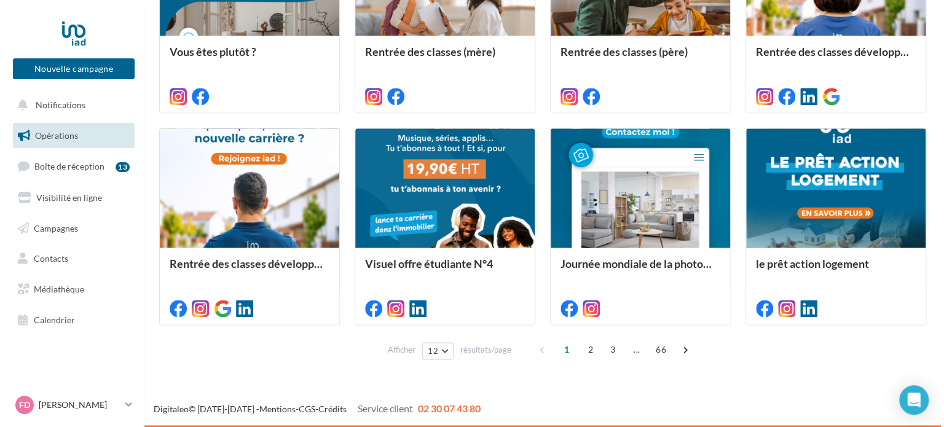
scroll to position [592, 0]
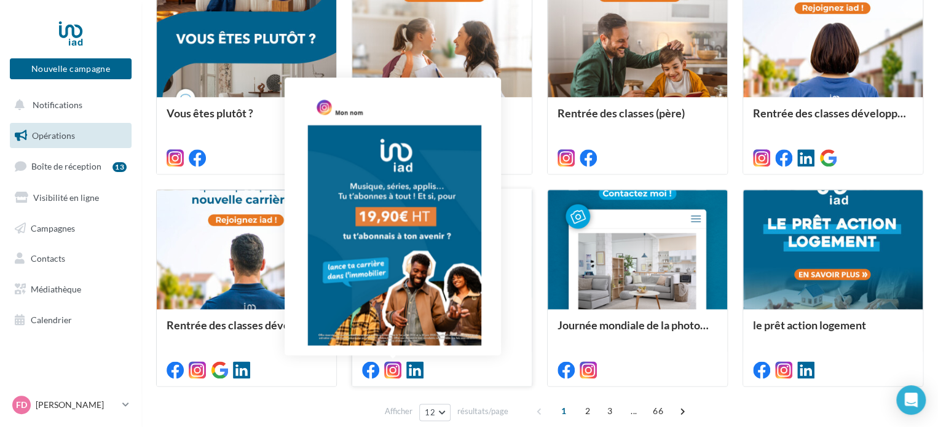
click at [387, 368] on icon at bounding box center [392, 370] width 17 height 17
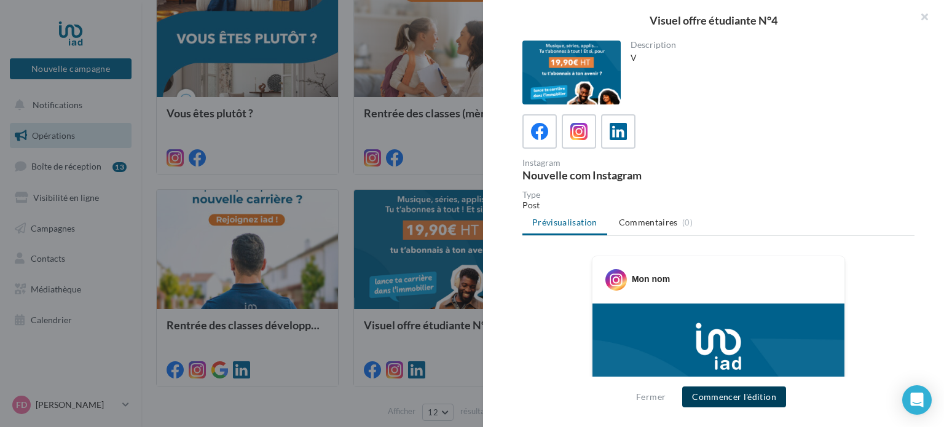
click at [733, 398] on button "Commencer l'édition" at bounding box center [735, 397] width 104 height 21
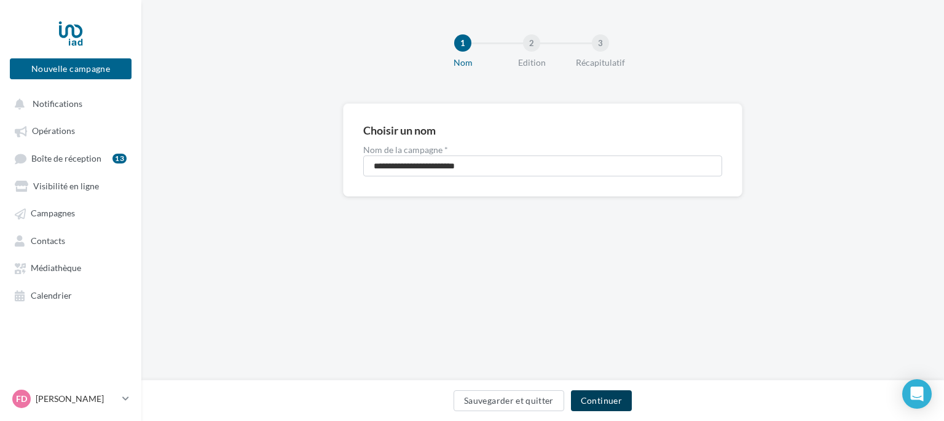
click at [612, 400] on button "Continuer" at bounding box center [601, 400] width 61 height 21
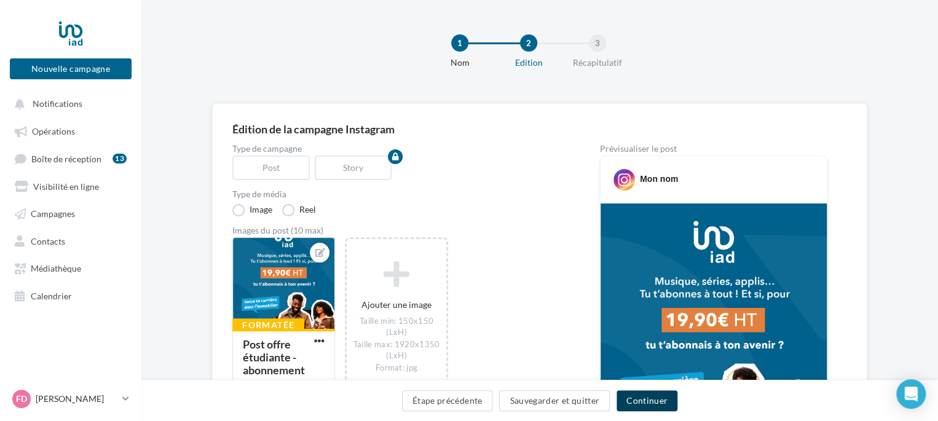
click at [651, 403] on button "Continuer" at bounding box center [647, 400] width 61 height 21
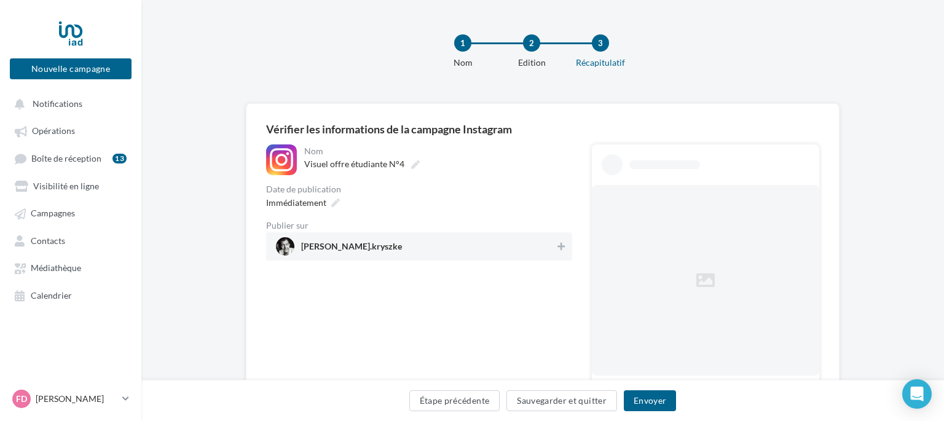
click at [406, 251] on span "frederic.kryszke" at bounding box center [415, 246] width 279 height 18
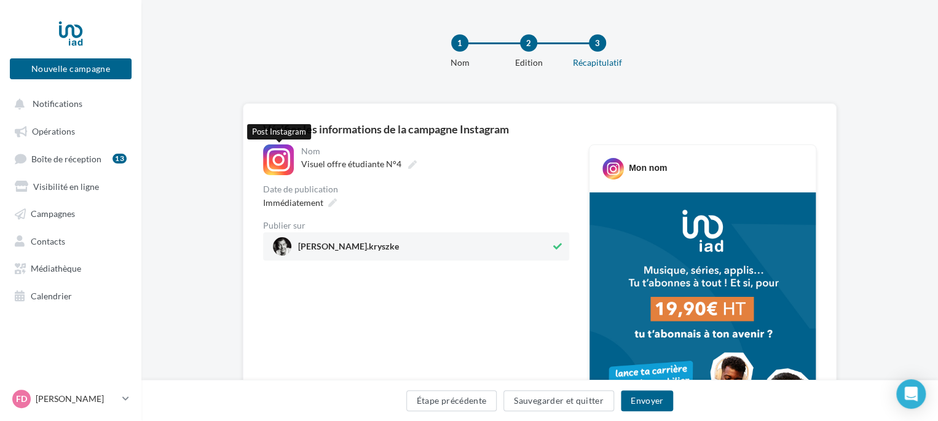
click at [278, 162] on div at bounding box center [278, 160] width 31 height 31
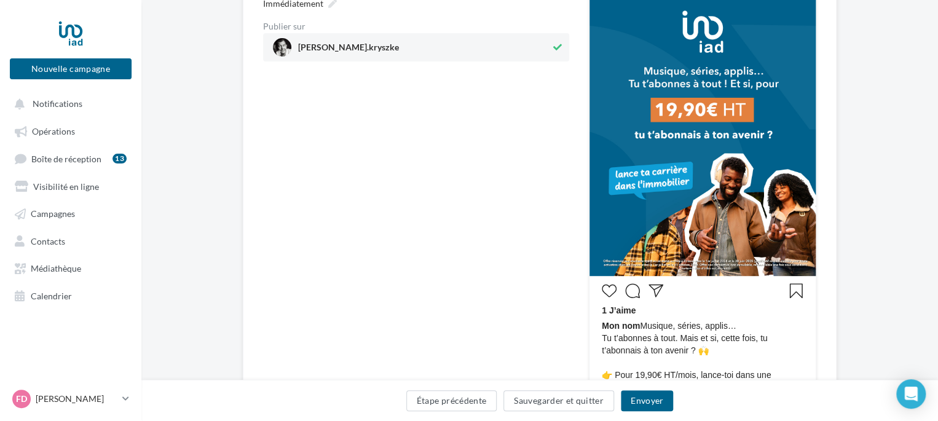
scroll to position [246, 0]
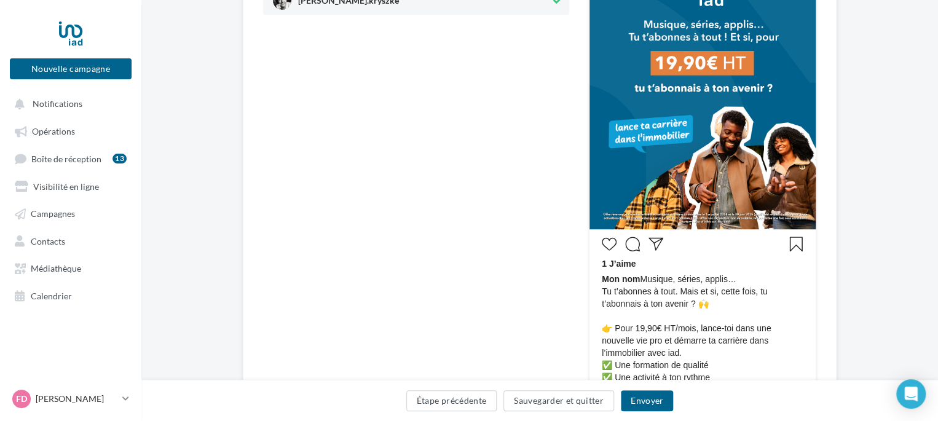
click at [728, 146] on img at bounding box center [703, 88] width 226 height 283
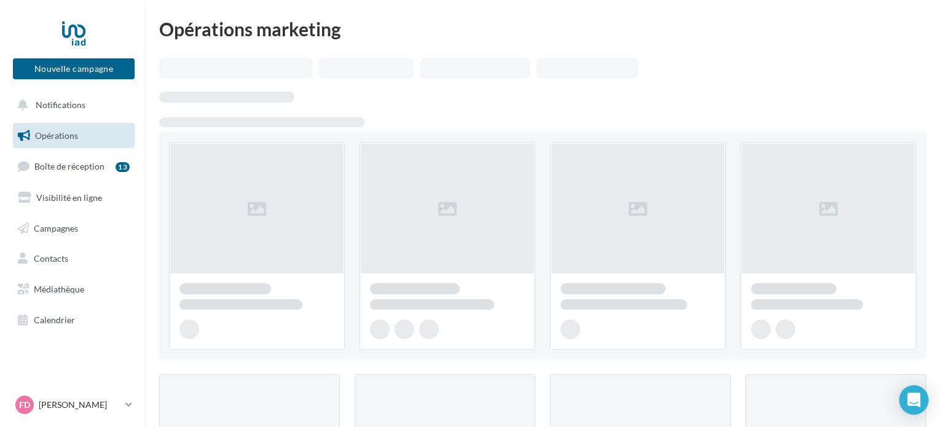
scroll to position [592, 0]
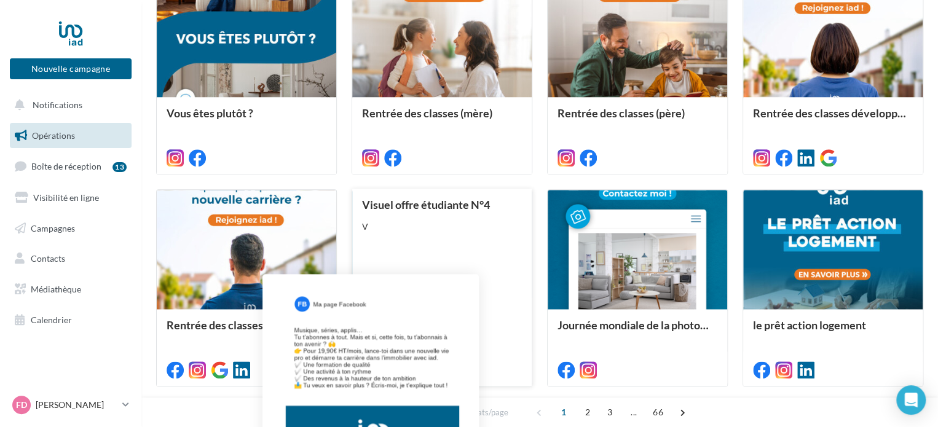
click at [370, 366] on icon at bounding box center [370, 370] width 17 height 17
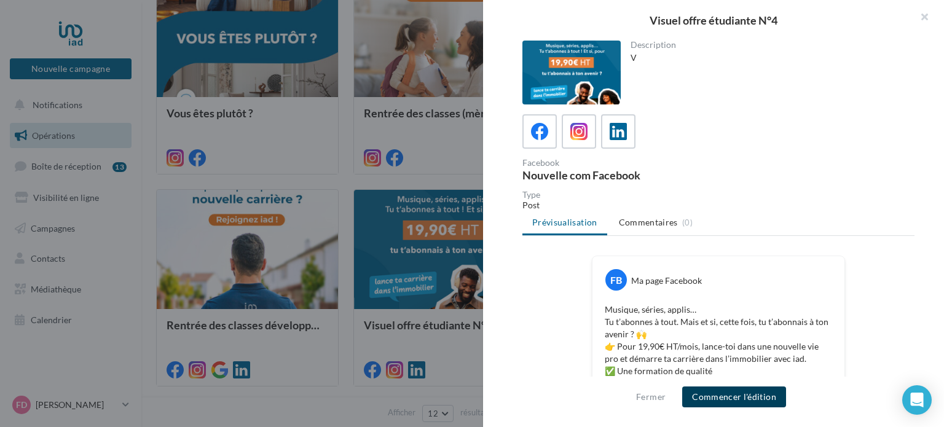
drag, startPoint x: 568, startPoint y: 63, endPoint x: 748, endPoint y: 405, distance: 387.0
click at [748, 405] on button "Commencer l'édition" at bounding box center [735, 397] width 104 height 21
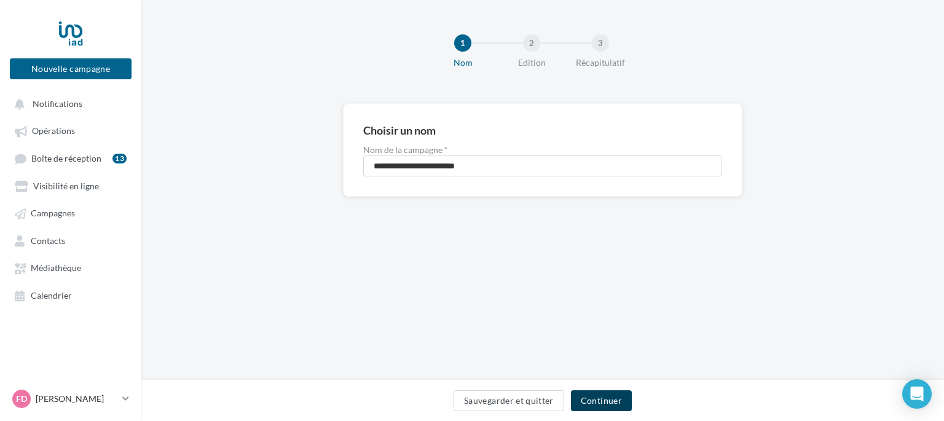
click at [611, 399] on button "Continuer" at bounding box center [601, 400] width 61 height 21
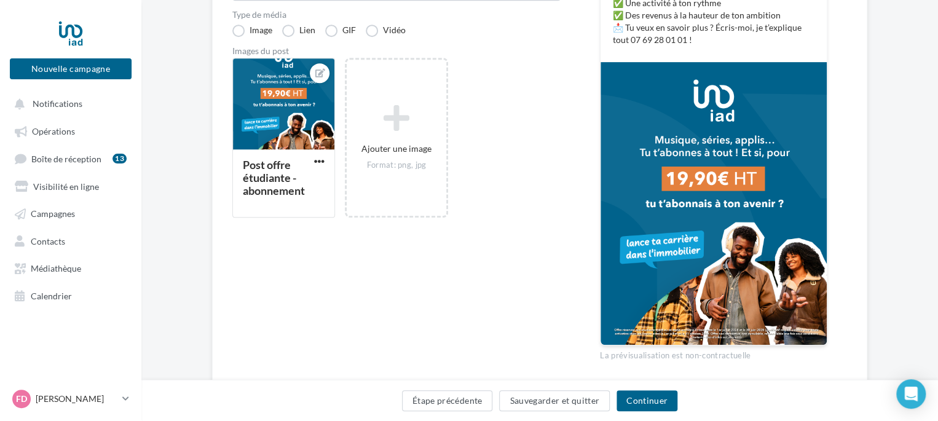
scroll to position [335, 0]
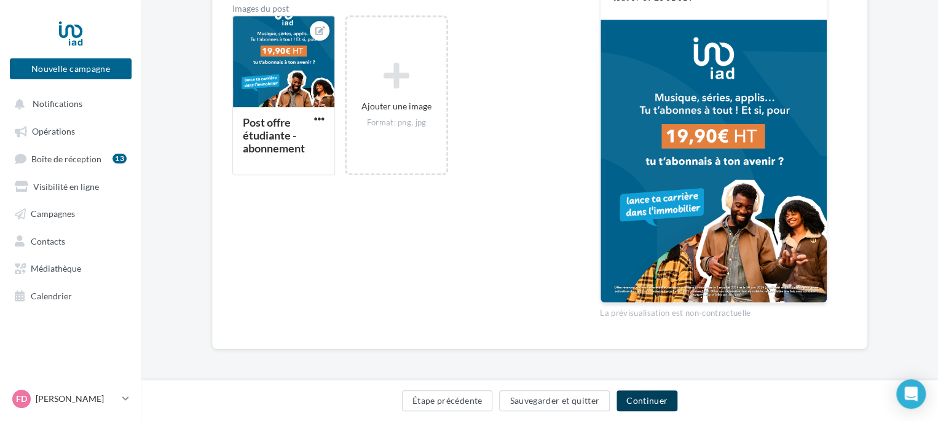
click at [656, 400] on button "Continuer" at bounding box center [647, 400] width 61 height 21
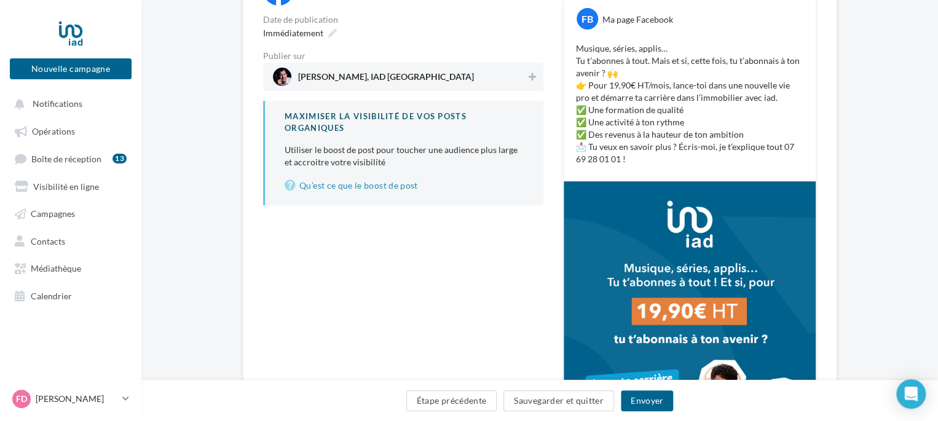
scroll to position [108, 0]
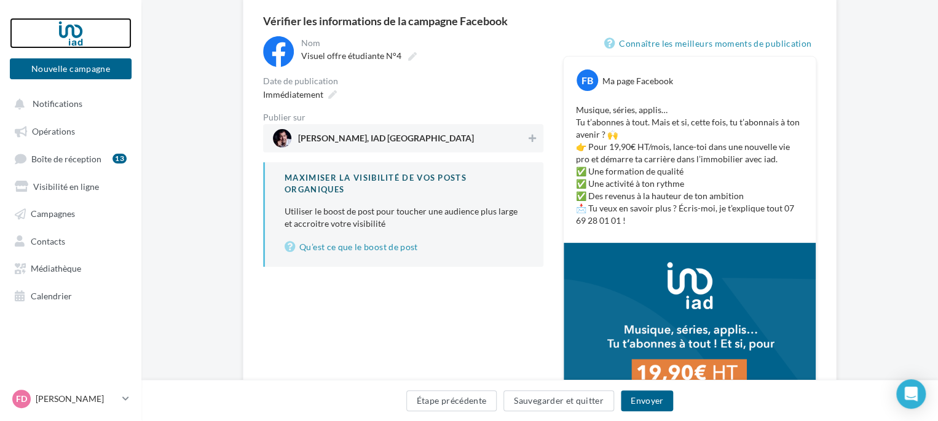
click at [60, 22] on div at bounding box center [71, 33] width 98 height 31
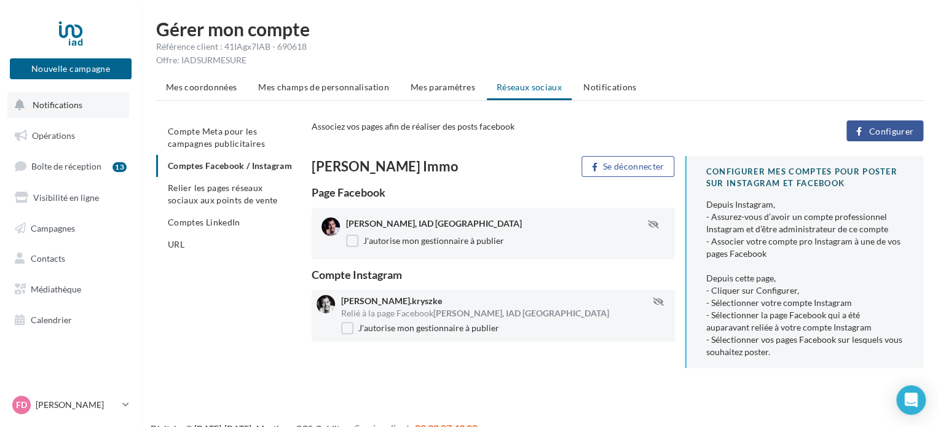
click at [62, 113] on button "Notifications" at bounding box center [68, 105] width 122 height 26
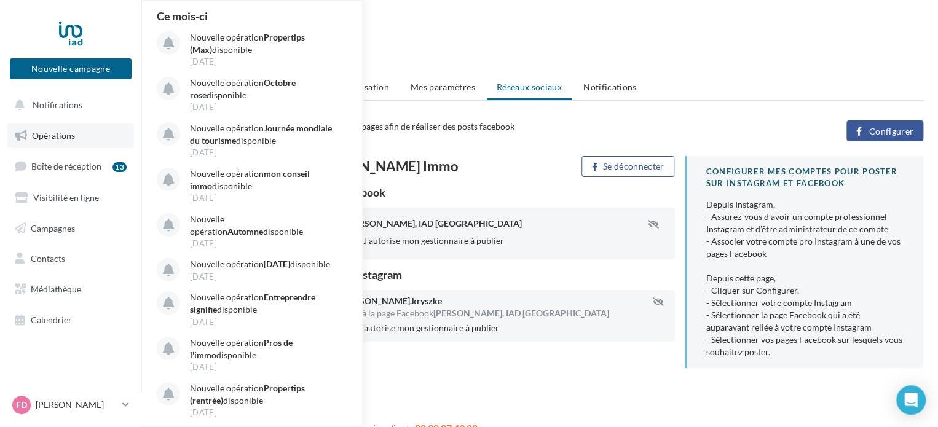
click at [61, 141] on link "Opérations" at bounding box center [70, 136] width 127 height 26
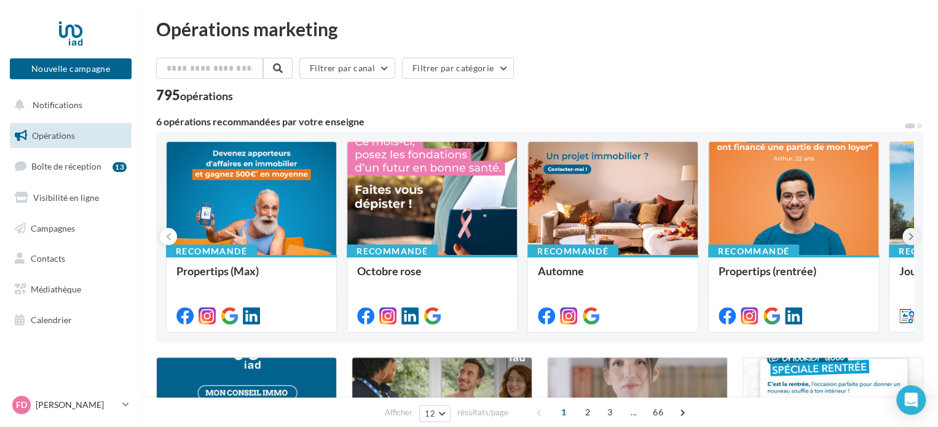
click at [911, 235] on icon at bounding box center [912, 237] width 6 height 12
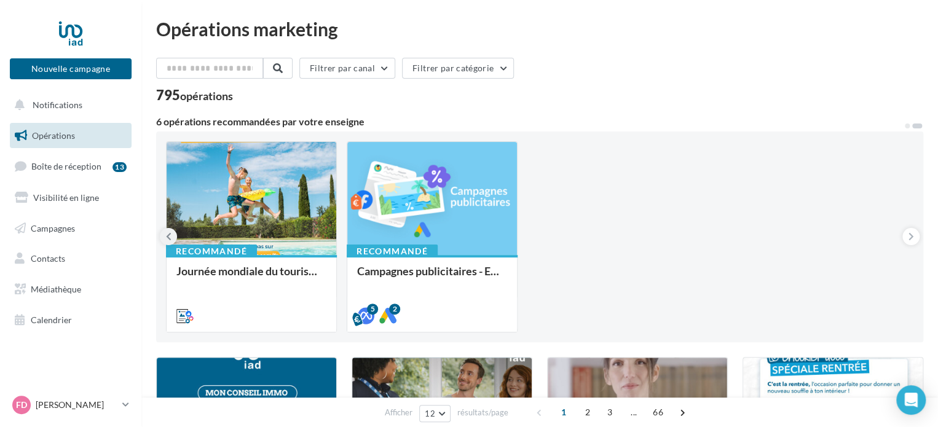
click at [167, 237] on icon at bounding box center [169, 237] width 6 height 12
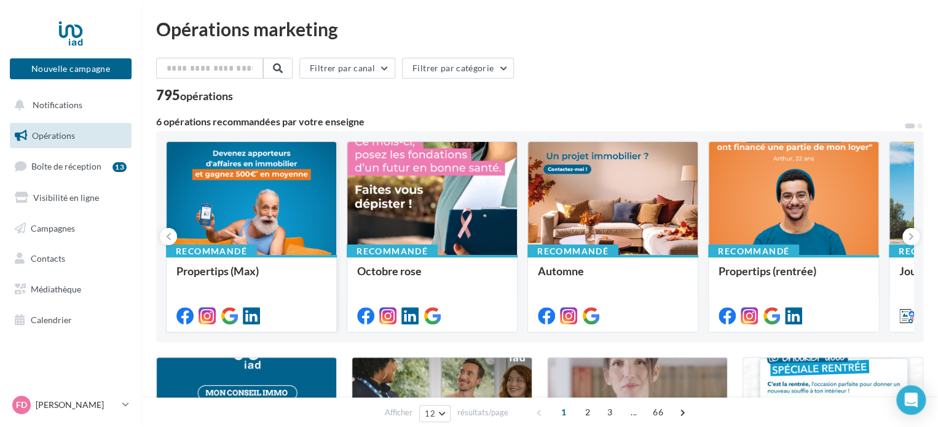
click at [289, 212] on div at bounding box center [252, 199] width 170 height 114
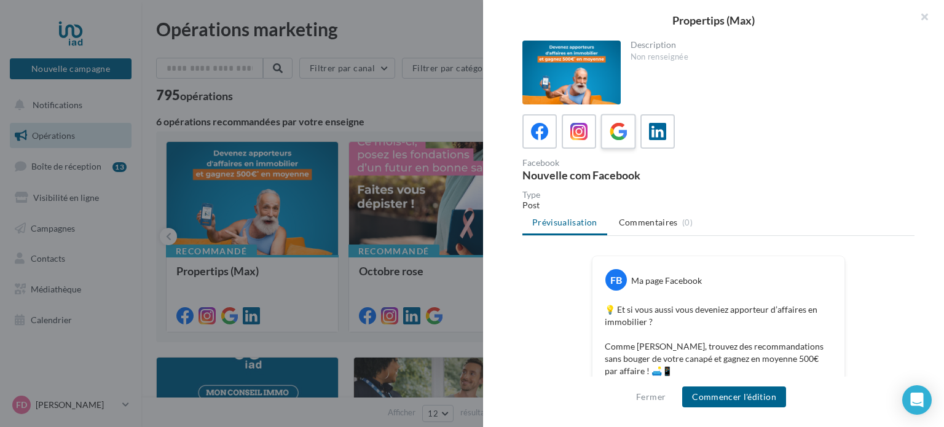
click at [627, 142] on div at bounding box center [619, 132] width 23 height 23
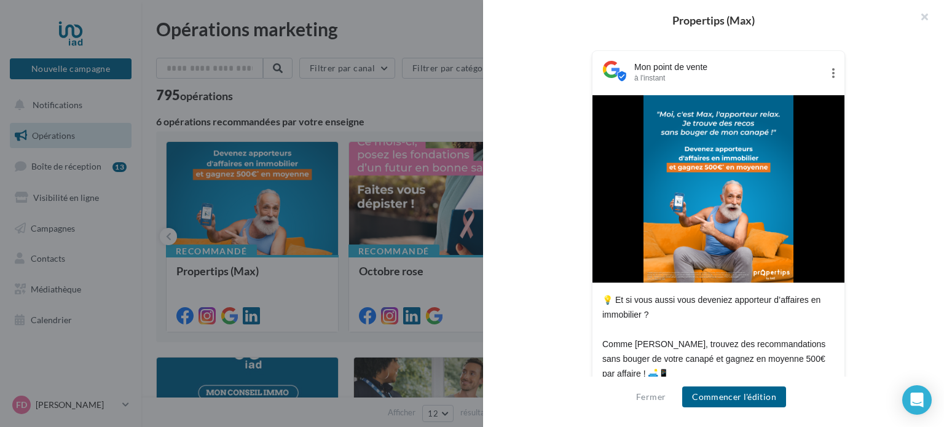
scroll to position [61, 0]
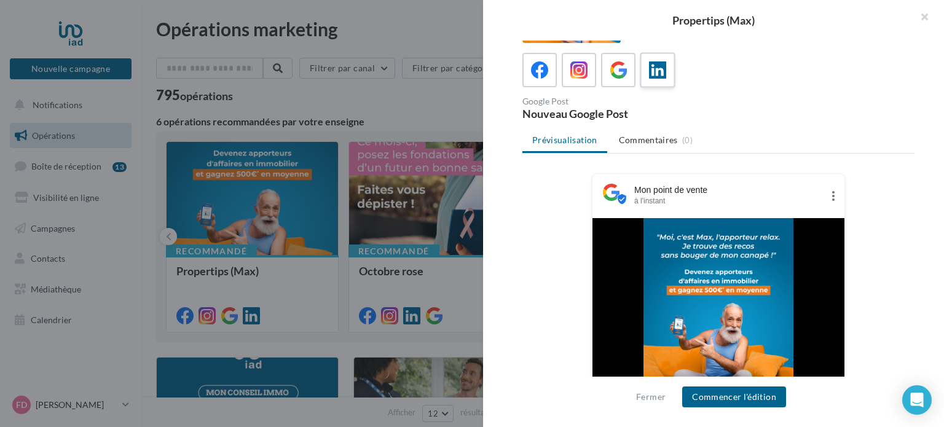
click at [656, 68] on icon at bounding box center [658, 70] width 18 height 18
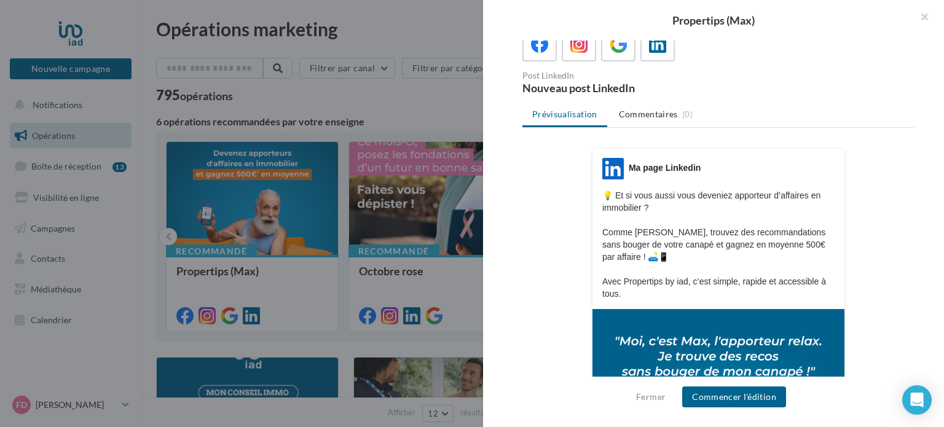
scroll to position [66, 0]
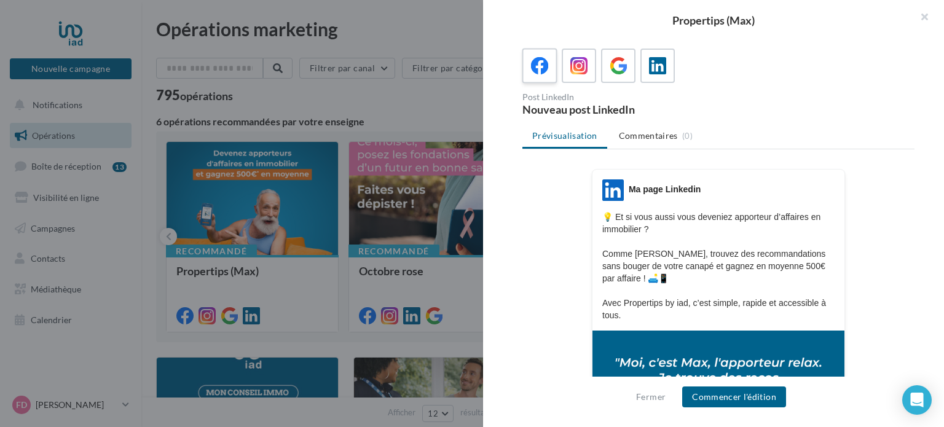
click at [529, 69] on div at bounding box center [540, 66] width 23 height 23
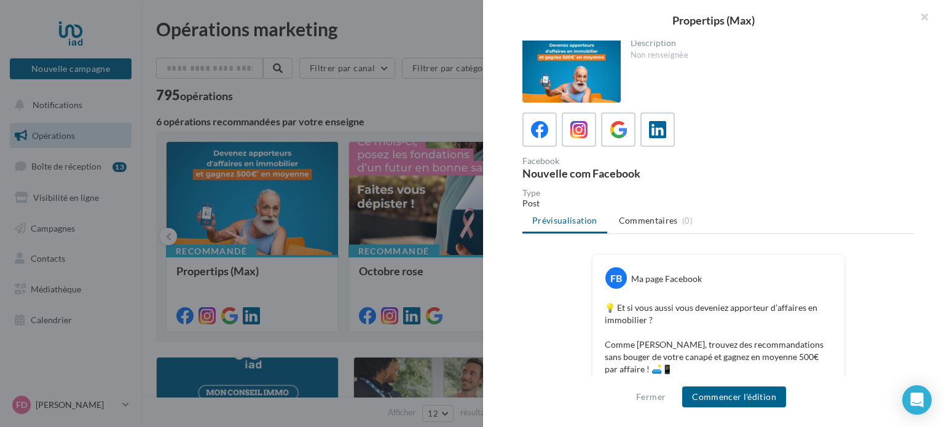
scroll to position [0, 0]
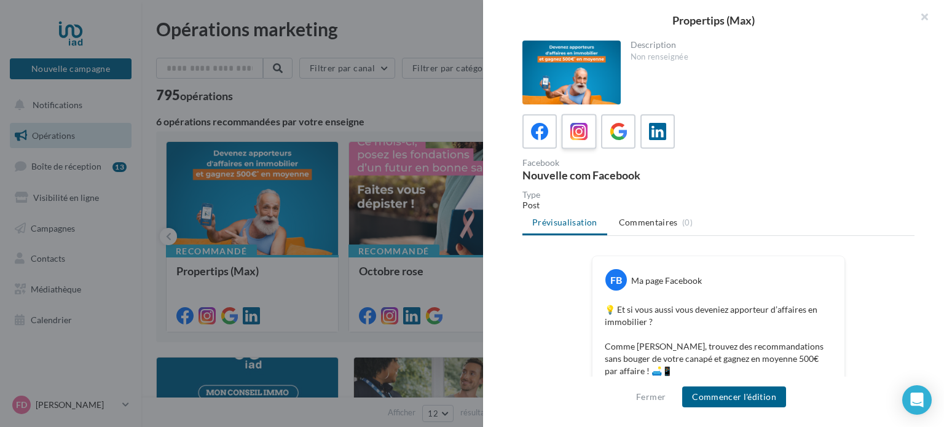
click at [573, 132] on icon at bounding box center [580, 132] width 18 height 18
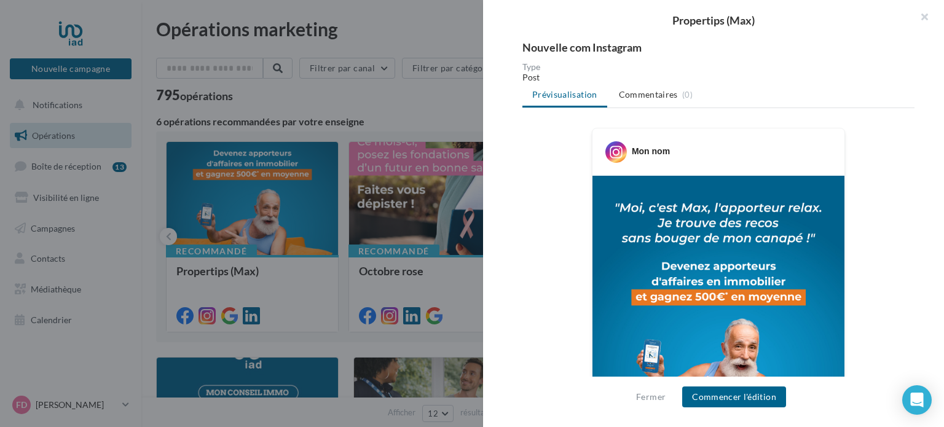
scroll to position [61, 0]
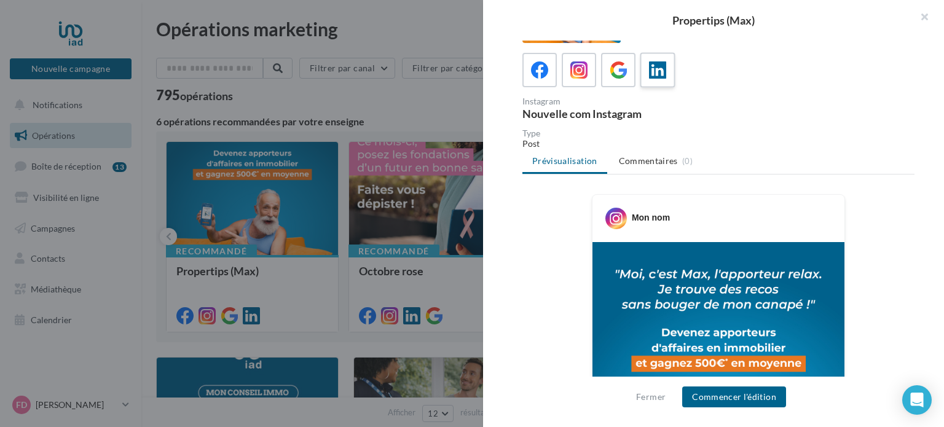
click at [662, 76] on icon at bounding box center [658, 70] width 18 height 18
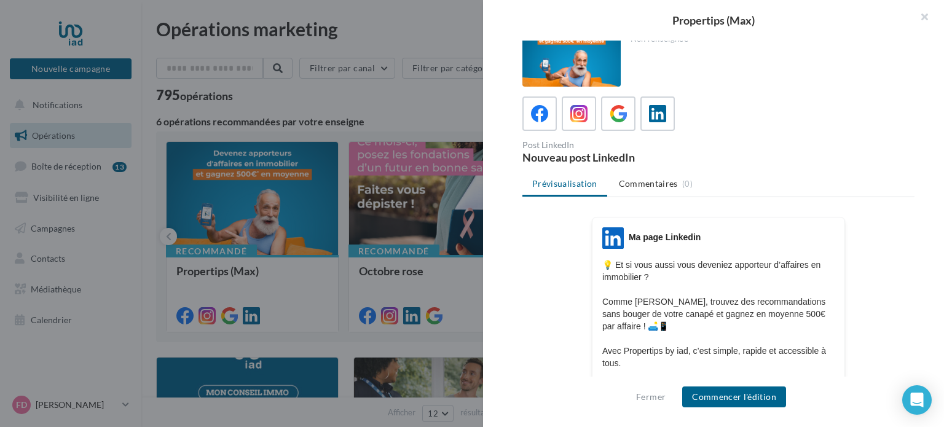
scroll to position [0, 0]
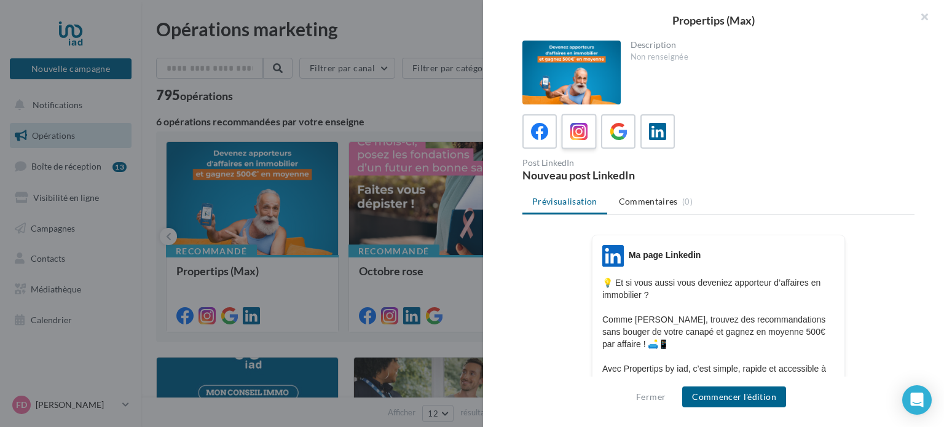
click at [582, 135] on icon at bounding box center [580, 132] width 18 height 18
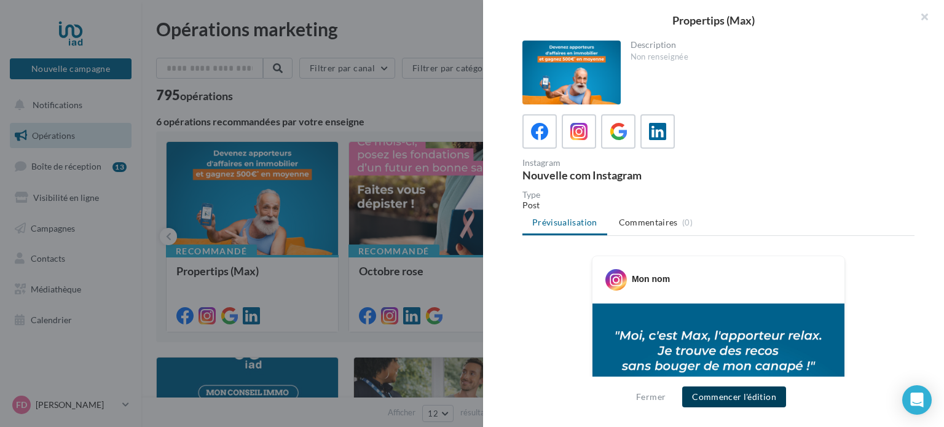
click at [767, 398] on button "Commencer l'édition" at bounding box center [735, 397] width 104 height 21
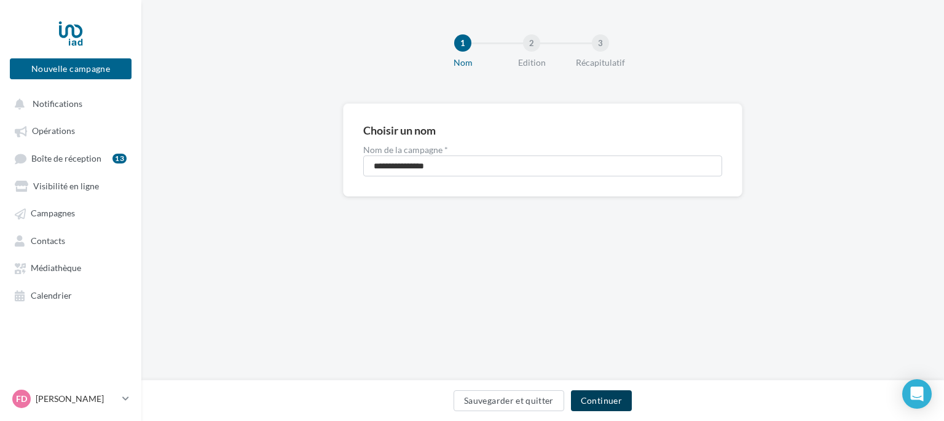
click at [597, 403] on button "Continuer" at bounding box center [601, 400] width 61 height 21
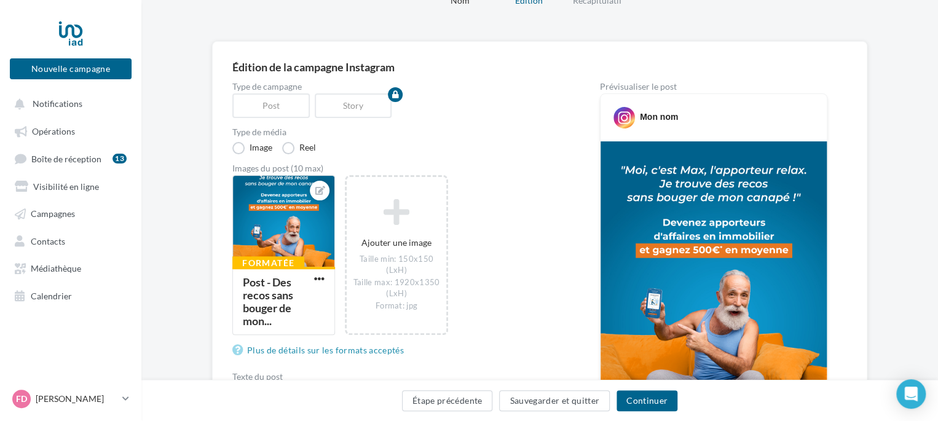
scroll to position [184, 0]
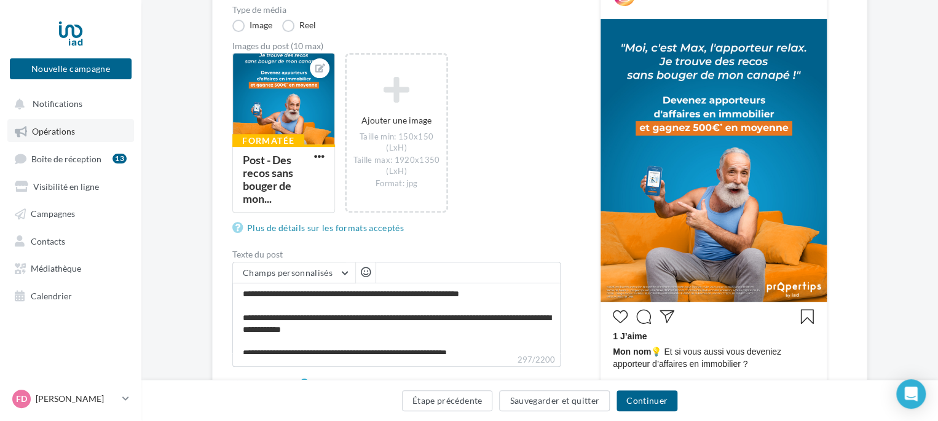
click at [47, 130] on span "Opérations" at bounding box center [53, 131] width 43 height 10
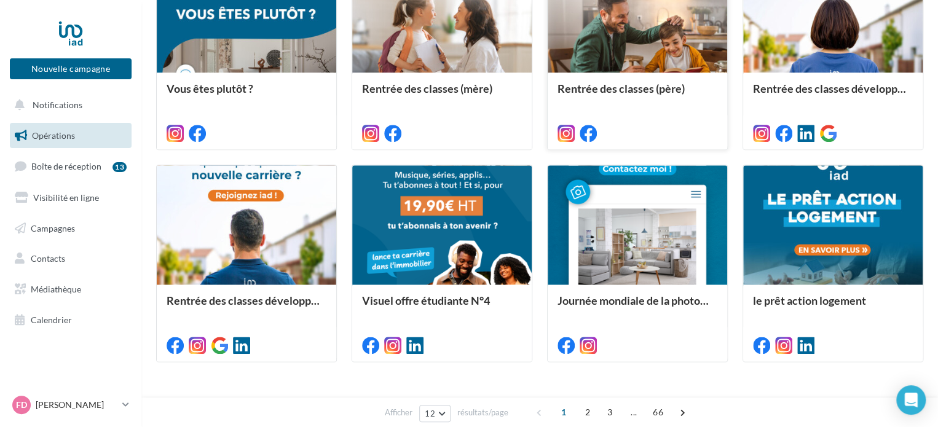
scroll to position [654, 0]
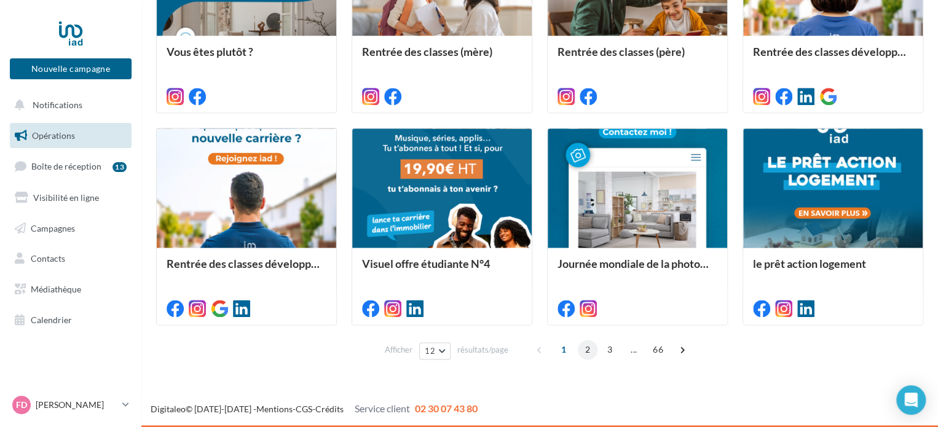
click at [585, 350] on span "2" at bounding box center [588, 350] width 20 height 20
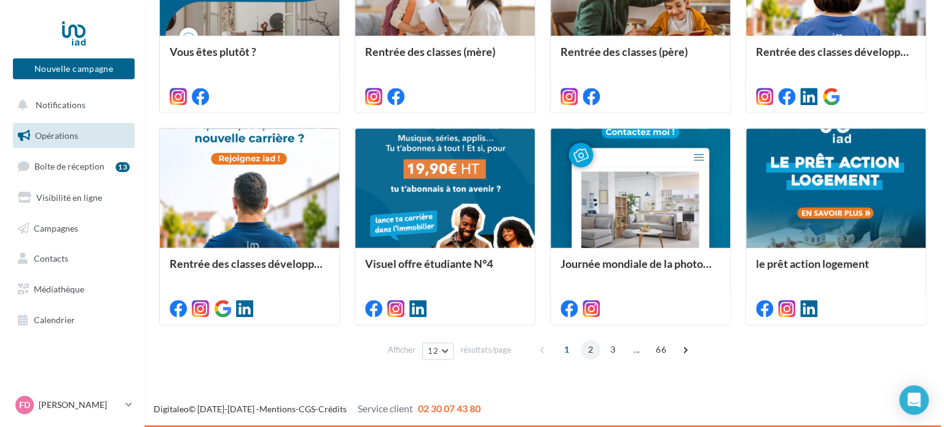
scroll to position [307, 0]
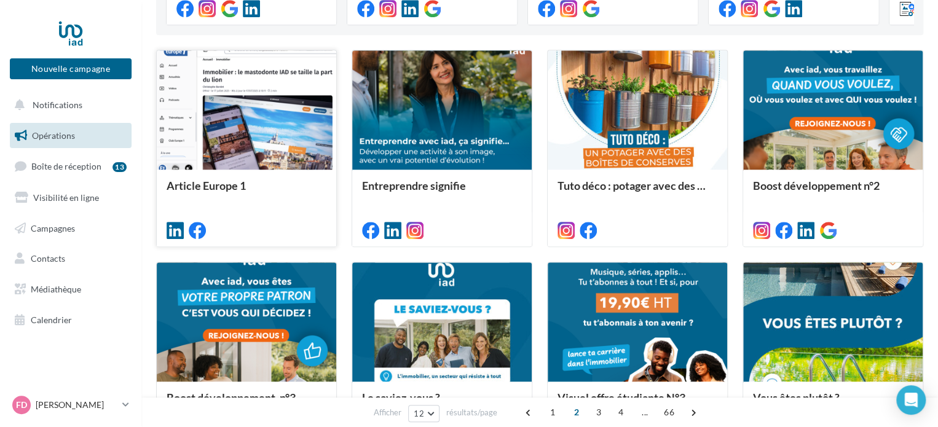
click at [300, 131] on div at bounding box center [247, 110] width 180 height 121
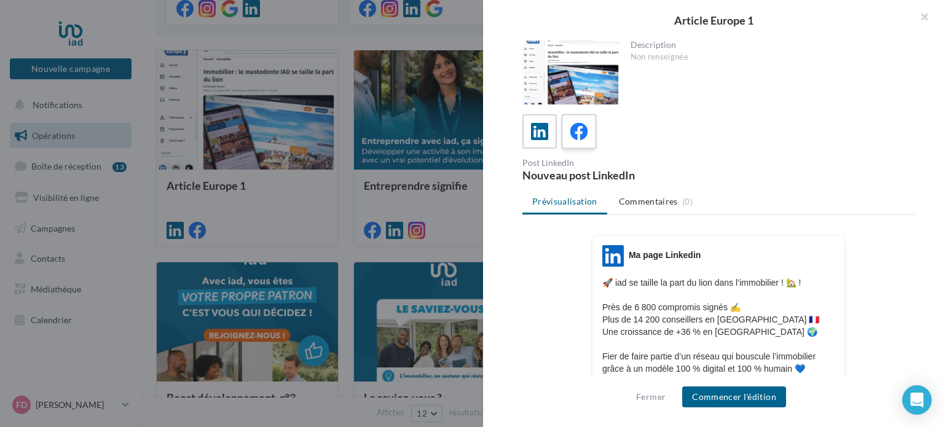
click at [573, 132] on icon at bounding box center [580, 132] width 18 height 18
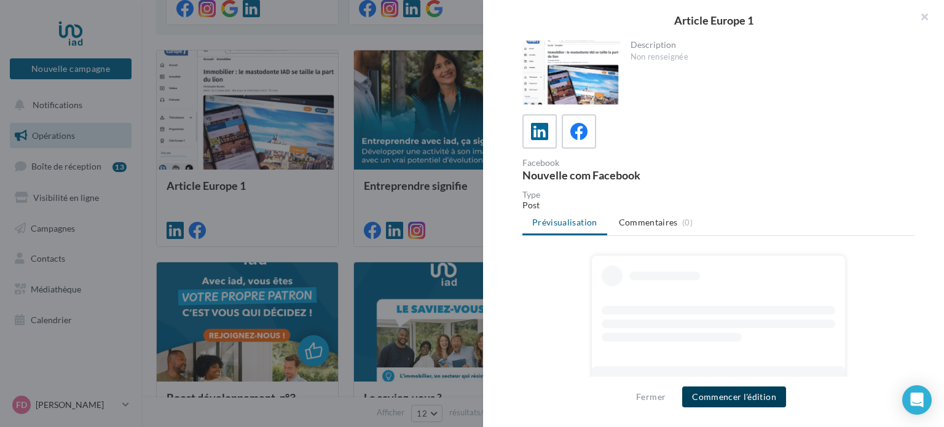
click at [732, 396] on button "Commencer l'édition" at bounding box center [735, 397] width 104 height 21
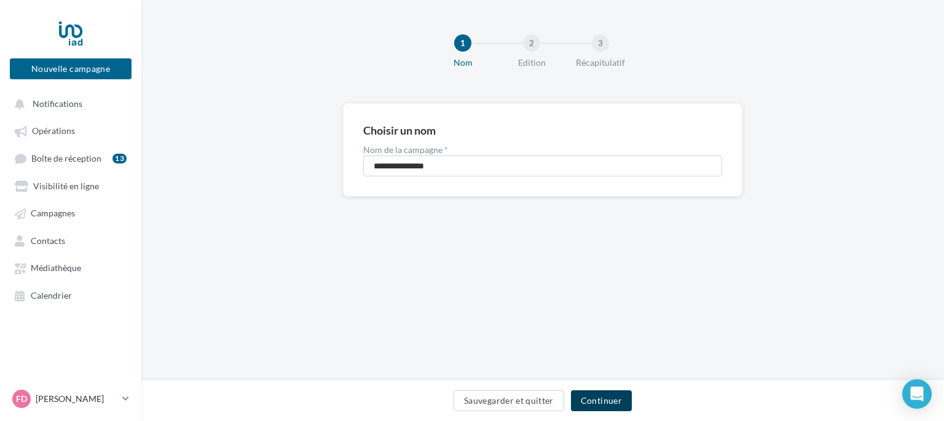
click at [604, 405] on button "Continuer" at bounding box center [601, 400] width 61 height 21
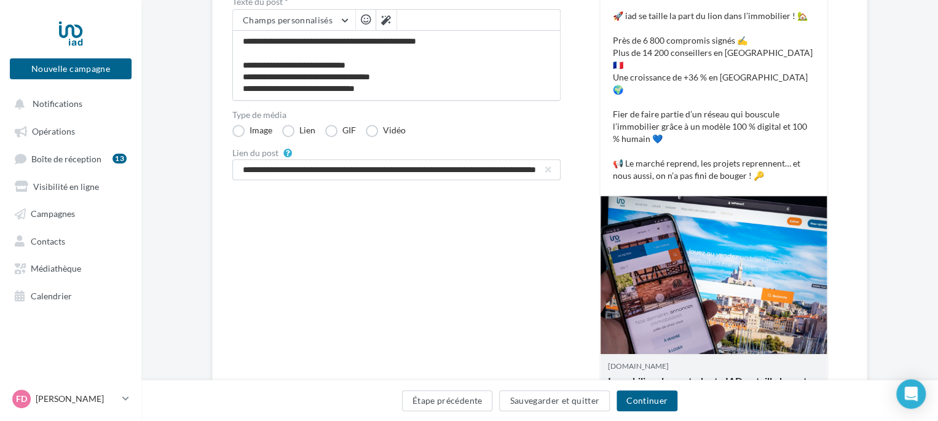
scroll to position [246, 0]
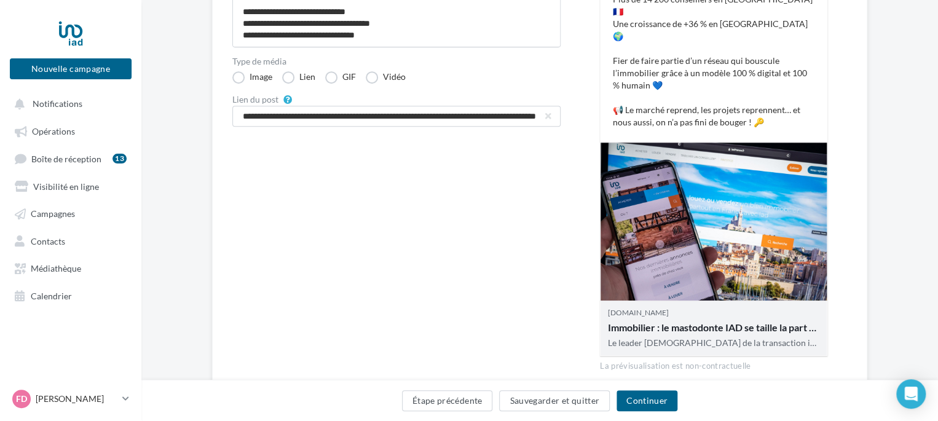
click at [679, 320] on div "Immobilier : le mastodonte IAD se taille la part du lion" at bounding box center [714, 327] width 212 height 15
click at [654, 320] on div "Immobilier : le mastodonte IAD se taille la part du lion" at bounding box center [714, 327] width 212 height 15
click at [667, 337] on div "Le leader [DEMOGRAPHIC_DATA] de la transaction immobilière et des réseaux de ma…" at bounding box center [714, 343] width 212 height 12
drag, startPoint x: 240, startPoint y: 120, endPoint x: 696, endPoint y: 146, distance: 457.0
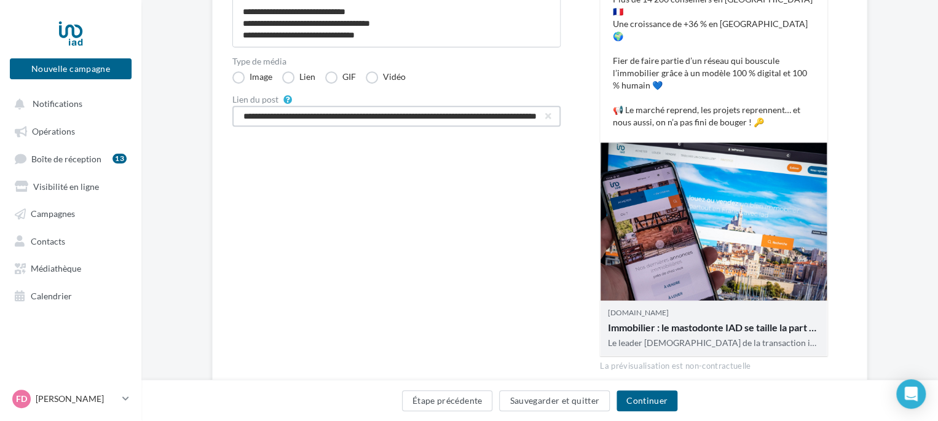
click at [696, 146] on div "**********" at bounding box center [539, 140] width 615 height 483
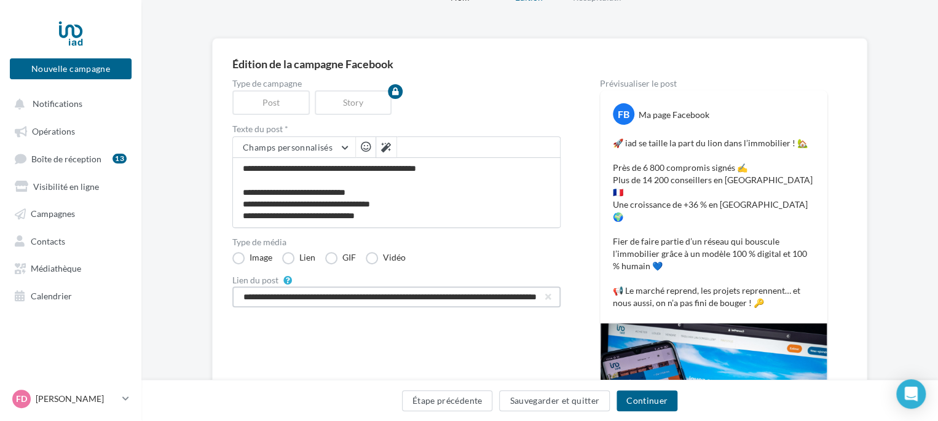
scroll to position [28, 0]
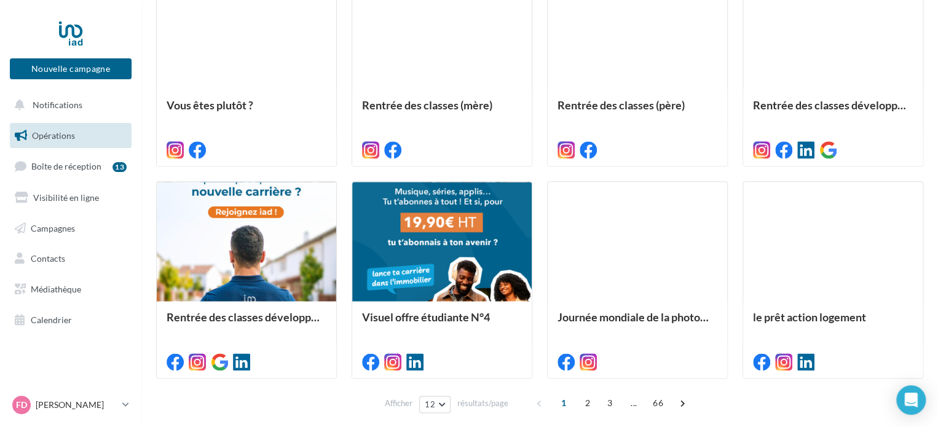
scroll to position [654, 0]
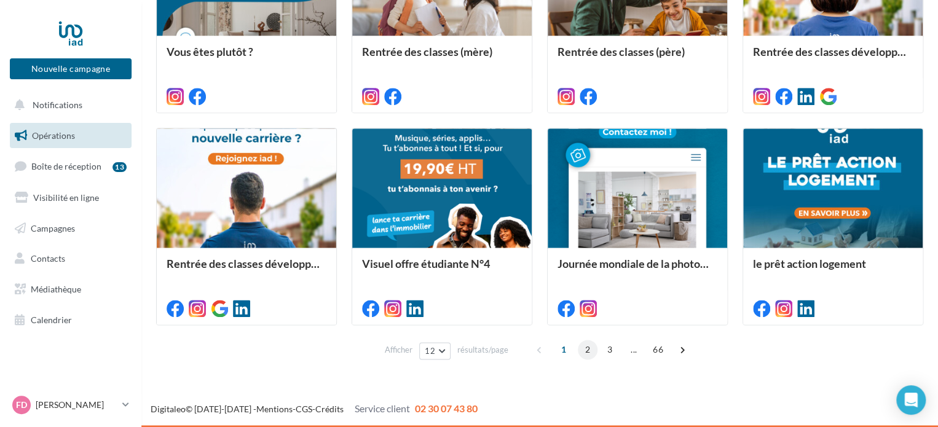
click at [590, 350] on span "2" at bounding box center [588, 350] width 20 height 20
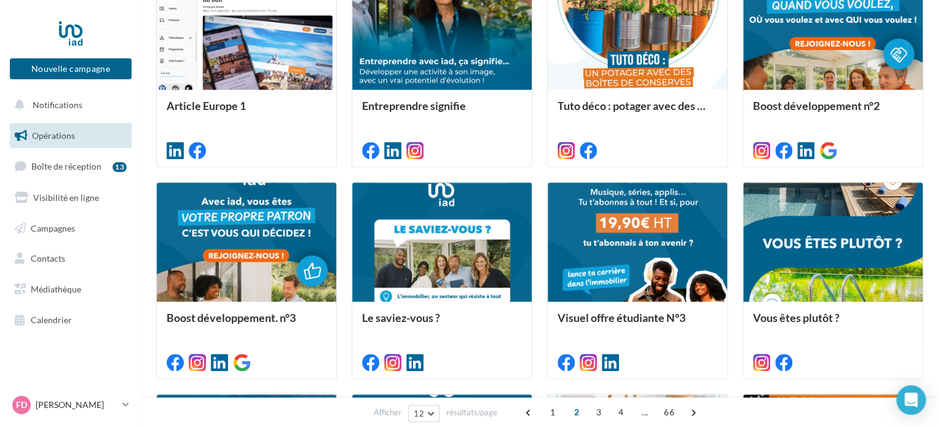
scroll to position [492, 0]
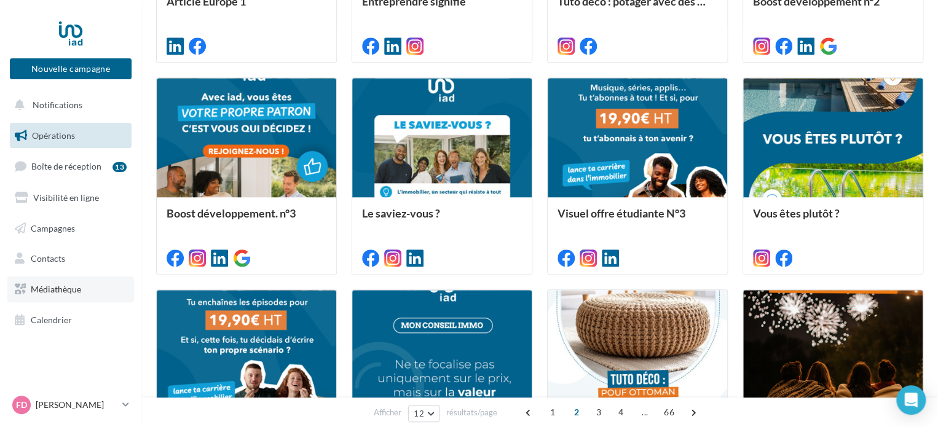
click at [38, 293] on span "Médiathèque" at bounding box center [56, 289] width 50 height 10
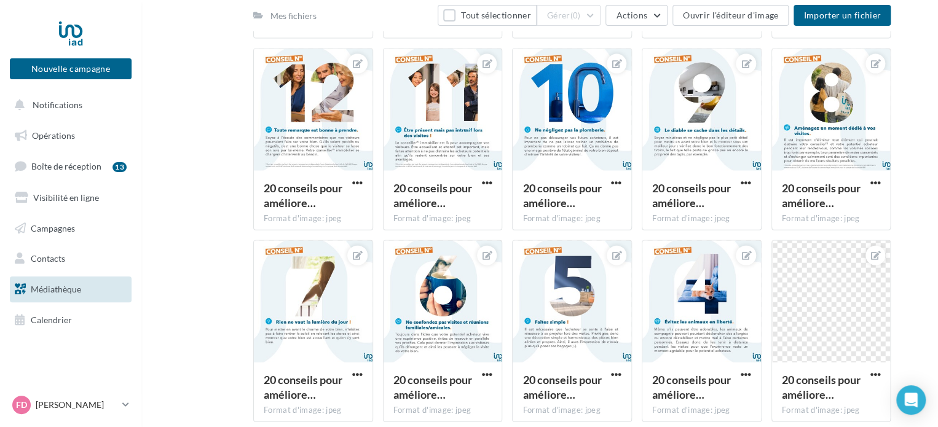
scroll to position [1188, 0]
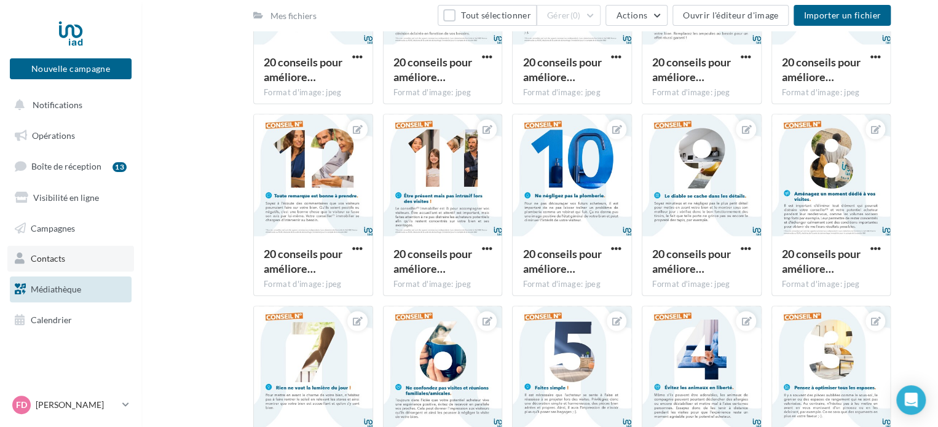
click at [76, 263] on link "Contacts" at bounding box center [70, 259] width 127 height 26
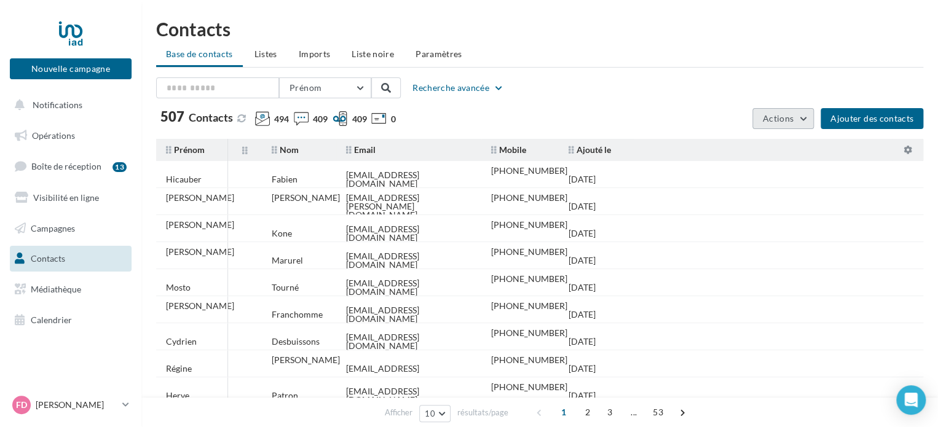
click at [808, 121] on button "Actions" at bounding box center [783, 118] width 61 height 21
click at [750, 151] on button "Exporter la base" at bounding box center [752, 148] width 123 height 32
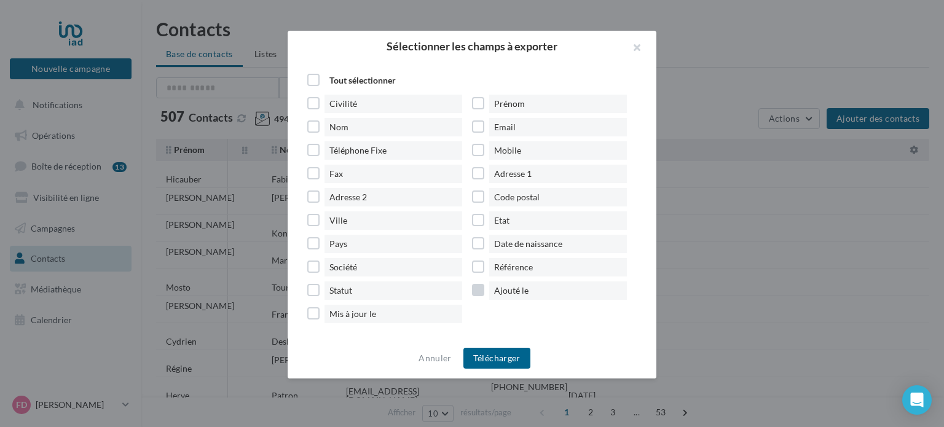
click at [480, 291] on label "Ajouté le" at bounding box center [554, 291] width 165 height 18
click at [501, 356] on button "Télécharger" at bounding box center [497, 358] width 67 height 21
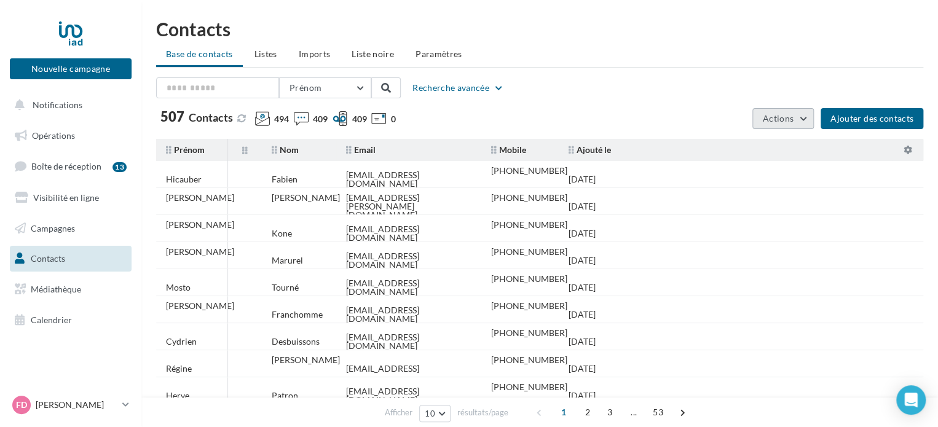
click at [807, 115] on button "Actions" at bounding box center [783, 118] width 61 height 21
click at [740, 141] on button "Exporter la base" at bounding box center [752, 148] width 123 height 32
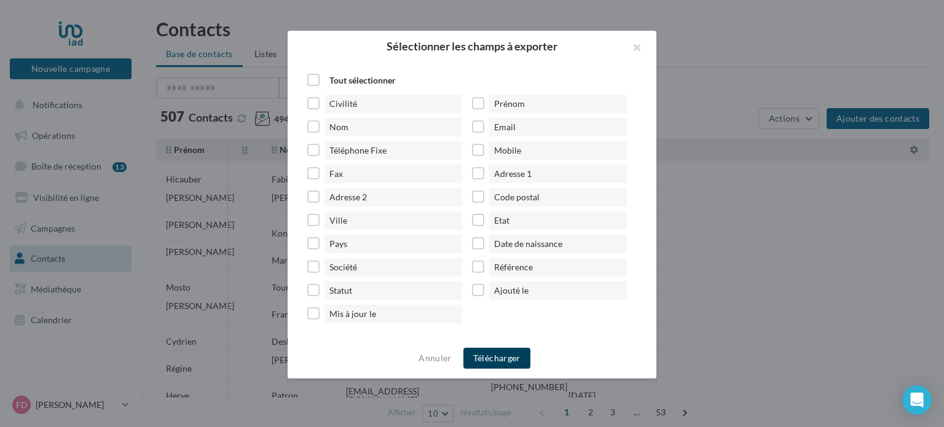
click at [505, 357] on button "Télécharger" at bounding box center [497, 358] width 67 height 21
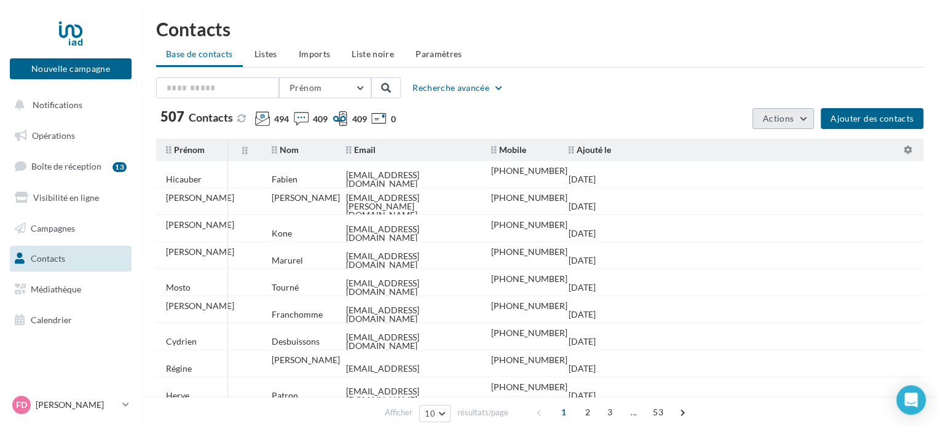
click at [804, 122] on button "Actions" at bounding box center [783, 118] width 61 height 21
click at [765, 148] on button "Exporter la base" at bounding box center [752, 148] width 123 height 32
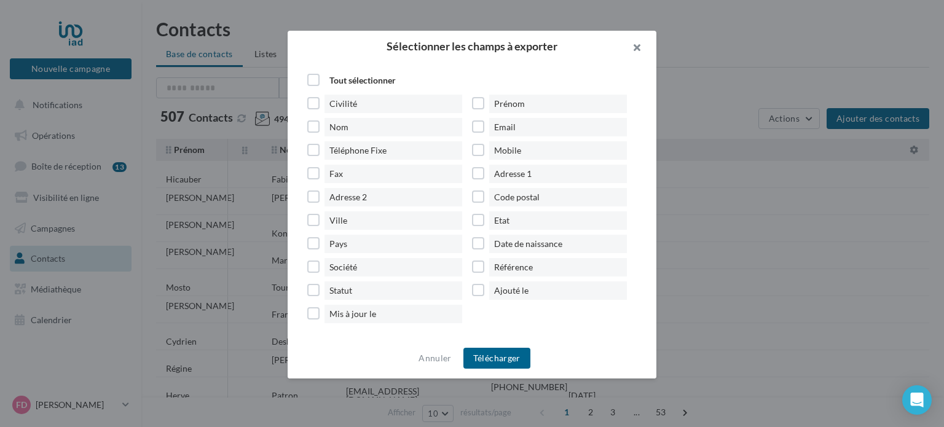
click at [636, 41] on button "button" at bounding box center [632, 49] width 49 height 37
